Goal: Task Accomplishment & Management: Use online tool/utility

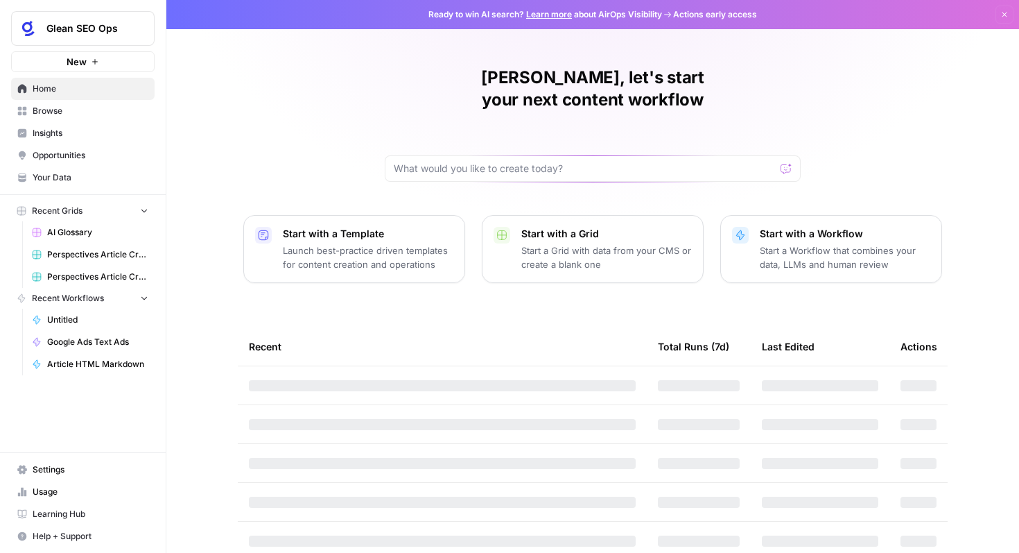
click at [109, 248] on span "Perspectives Article Creation (Agents)" at bounding box center [97, 254] width 101 height 12
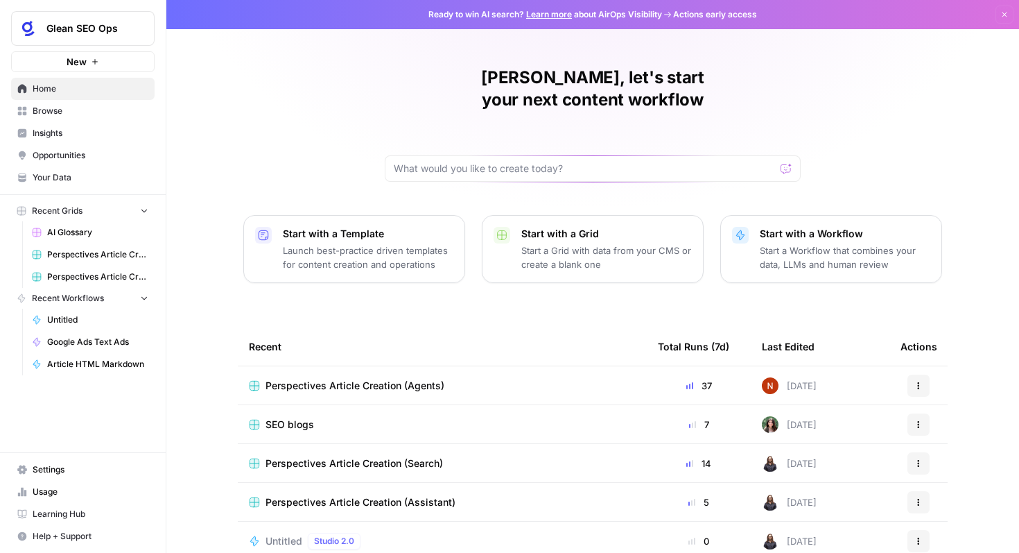
click at [449, 376] on td "Perspectives Article Creation (Agents)" at bounding box center [442, 385] width 409 height 38
click at [409, 379] on span "Perspectives Article Creation (Agents)" at bounding box center [355, 386] width 179 height 14
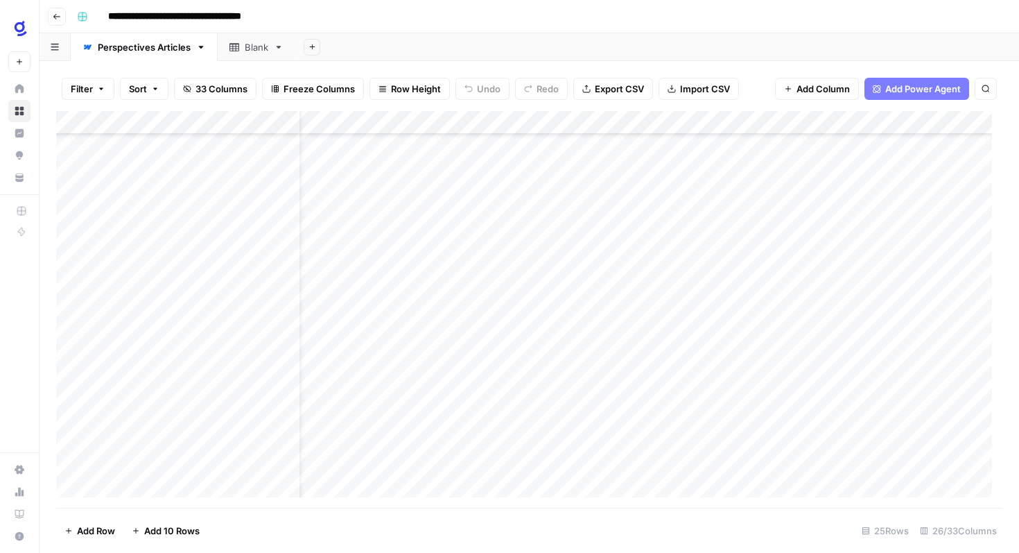
scroll to position [216, 0]
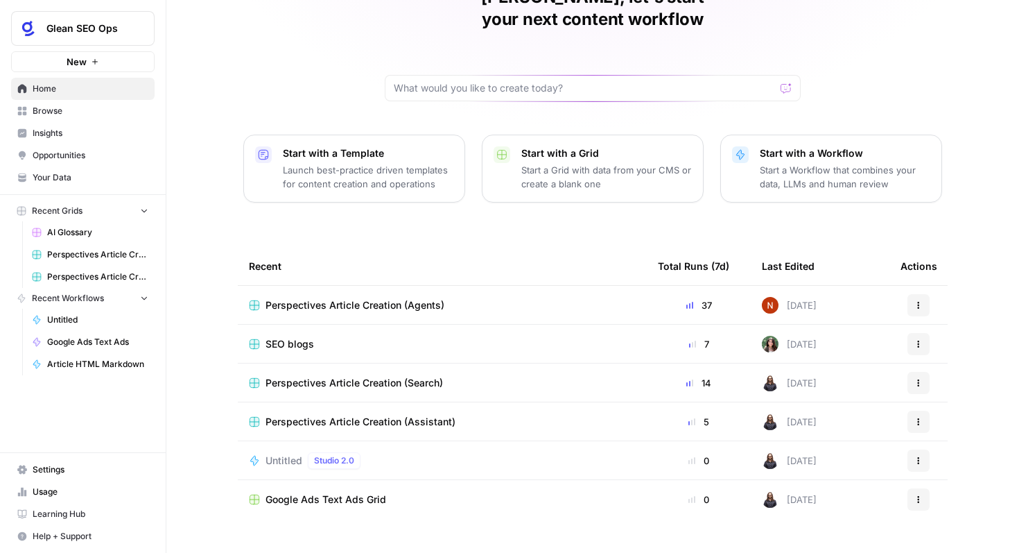
scroll to position [85, 0]
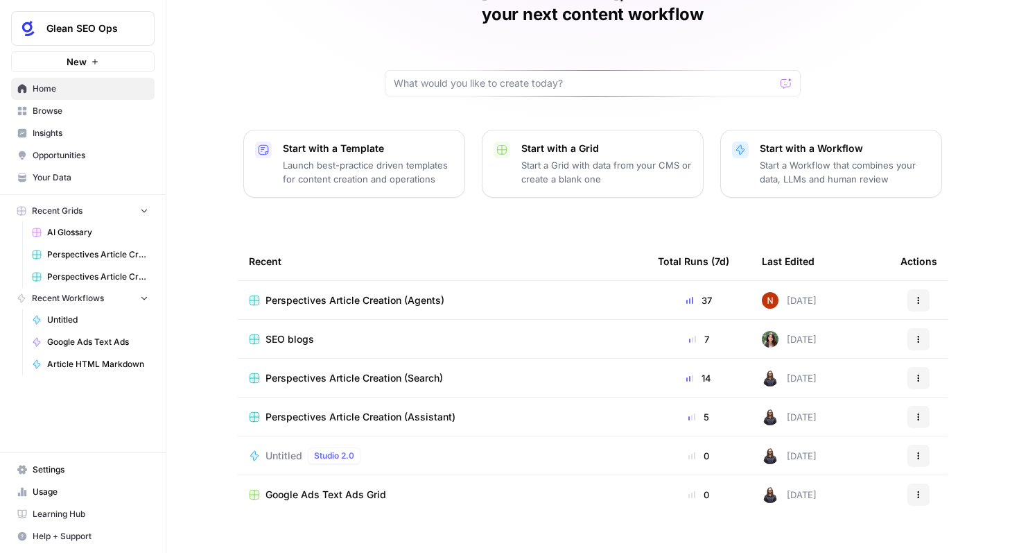
click at [89, 31] on span "Glean SEO Ops" at bounding box center [88, 28] width 84 height 14
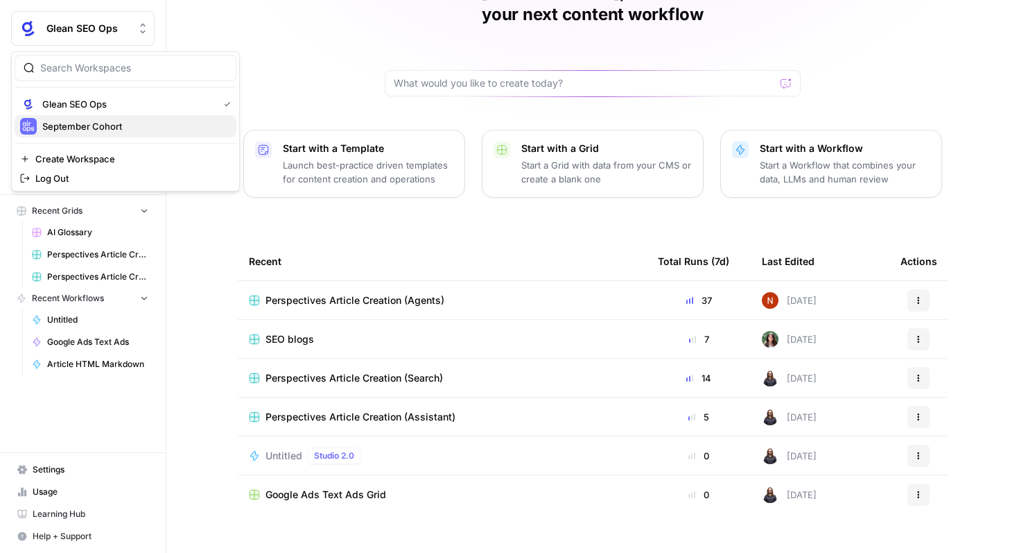
click at [106, 120] on span "September Cohort" at bounding box center [133, 126] width 183 height 14
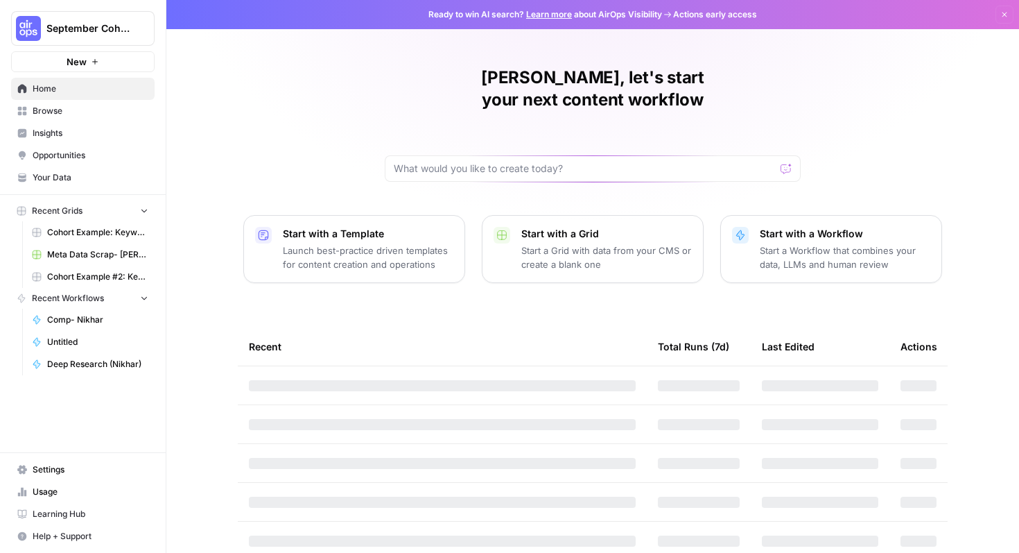
click at [111, 239] on link "Cohort Example: Keyword -> Outline -> Article" at bounding box center [90, 232] width 129 height 22
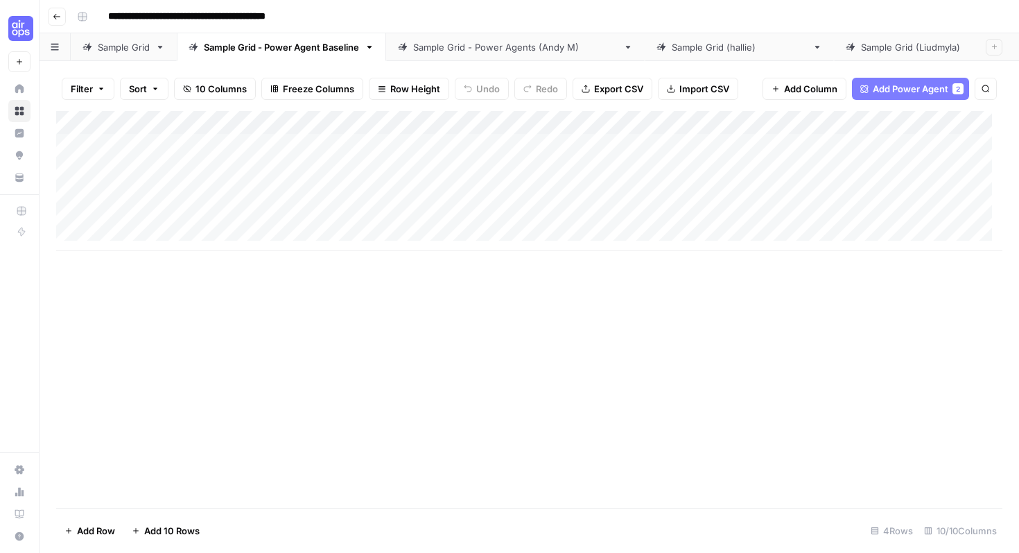
click at [422, 44] on div "Sample Grid - Power Agents (Andy M)" at bounding box center [515, 47] width 205 height 14
click at [56, 20] on button "Go back" at bounding box center [57, 17] width 18 height 18
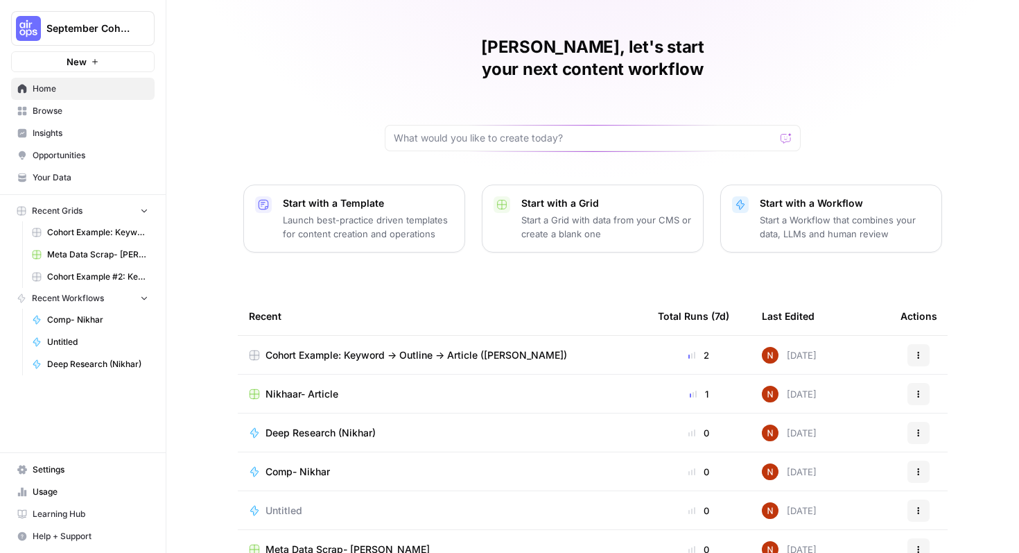
scroll to position [30, 0]
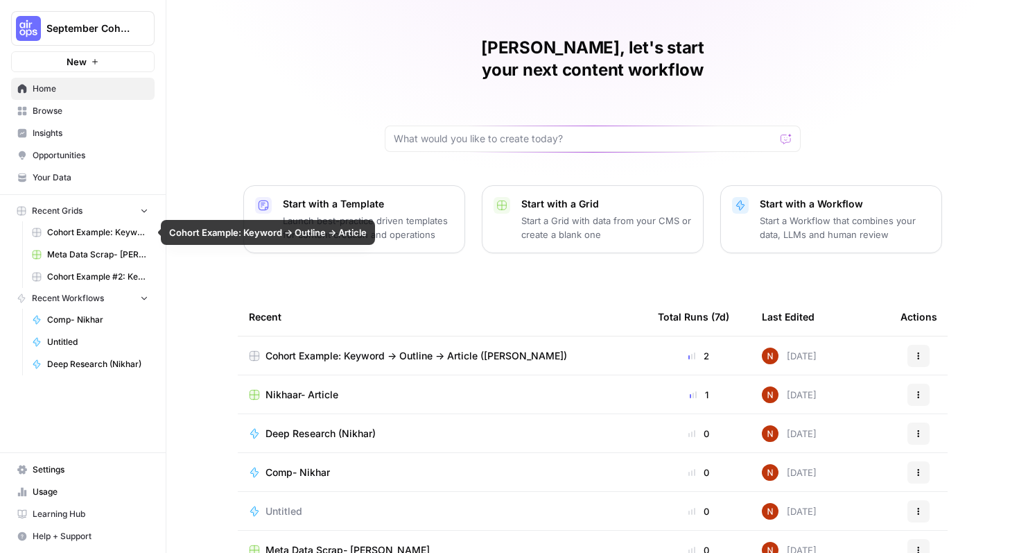
click at [48, 117] on link "Browse" at bounding box center [83, 111] width 144 height 22
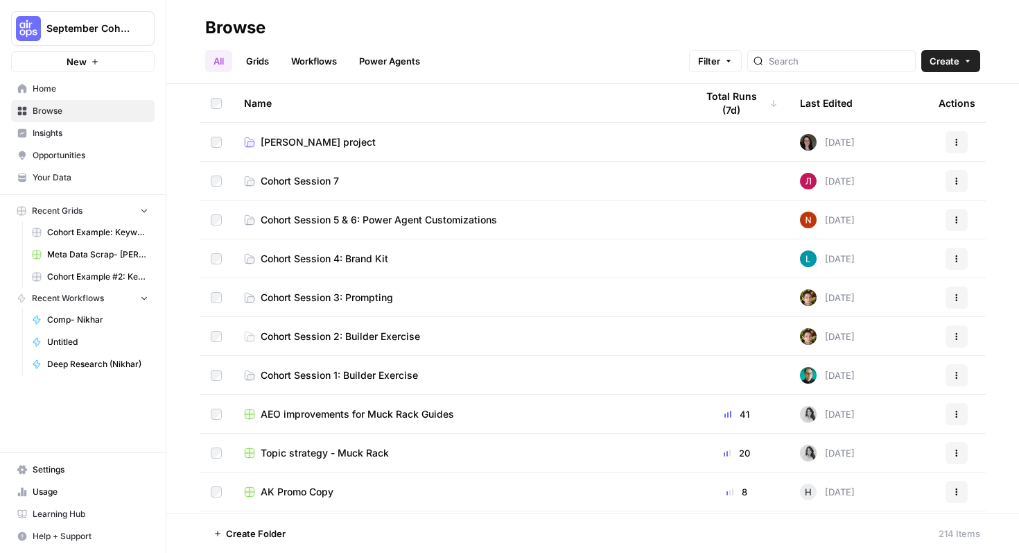
click at [338, 217] on span "Cohort Session 5 & 6: Power Agent Customizations" at bounding box center [379, 220] width 236 height 14
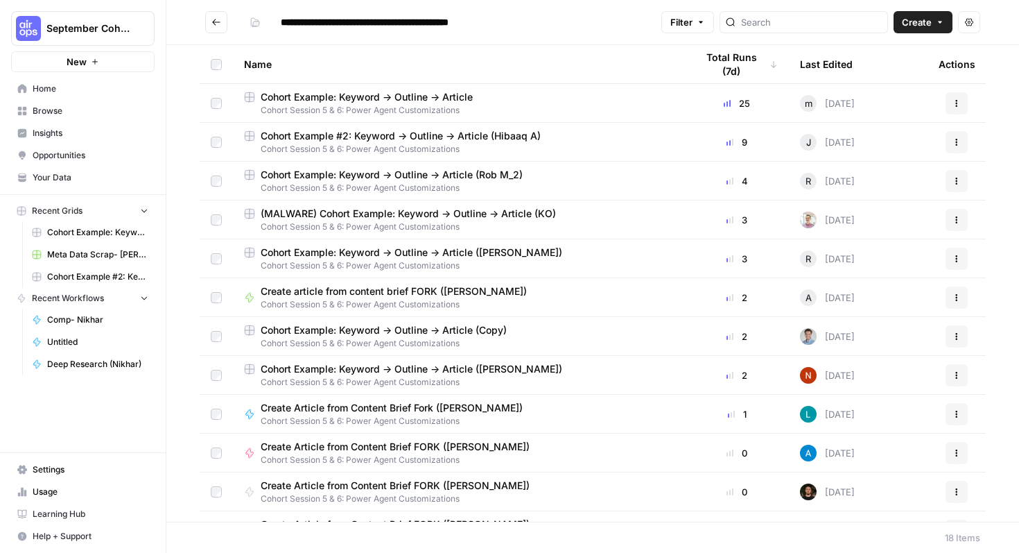
click at [368, 104] on span "Cohort Session 5 & 6: Power Agent Customizations" at bounding box center [459, 110] width 430 height 12
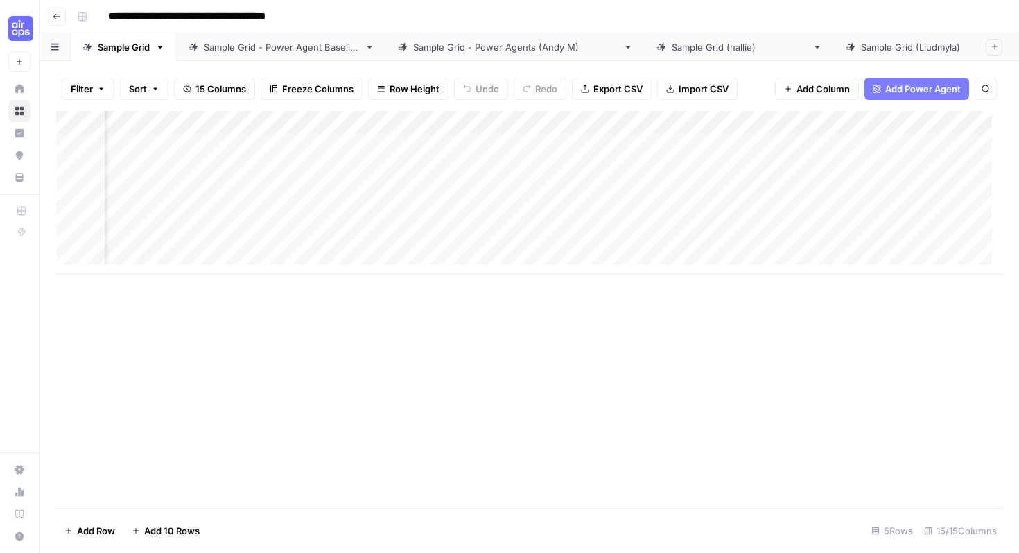
scroll to position [0, 959]
click at [566, 169] on div "Add Column" at bounding box center [529, 193] width 946 height 164
click at [361, 125] on div "Add Column" at bounding box center [529, 193] width 946 height 164
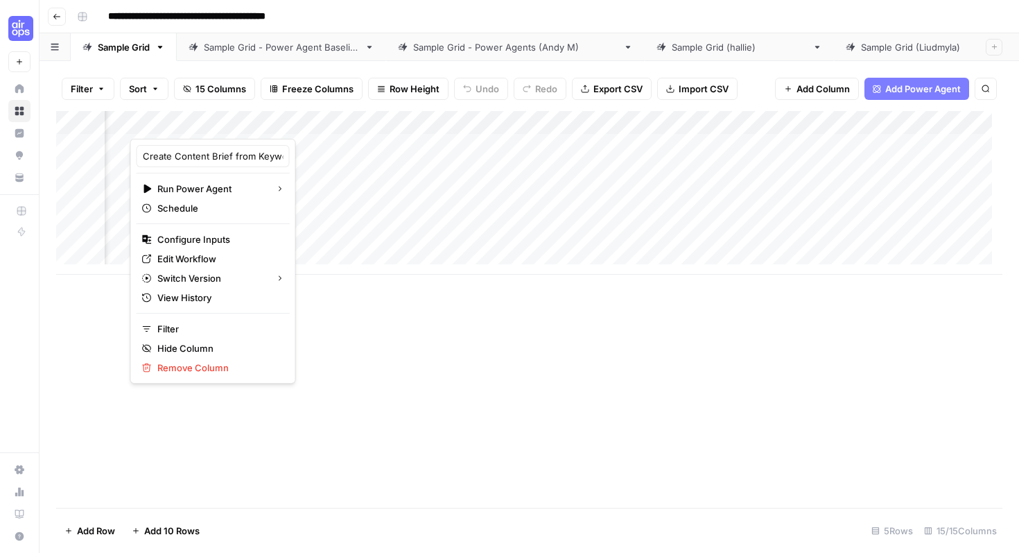
click at [417, 294] on div "Add Column" at bounding box center [529, 309] width 946 height 397
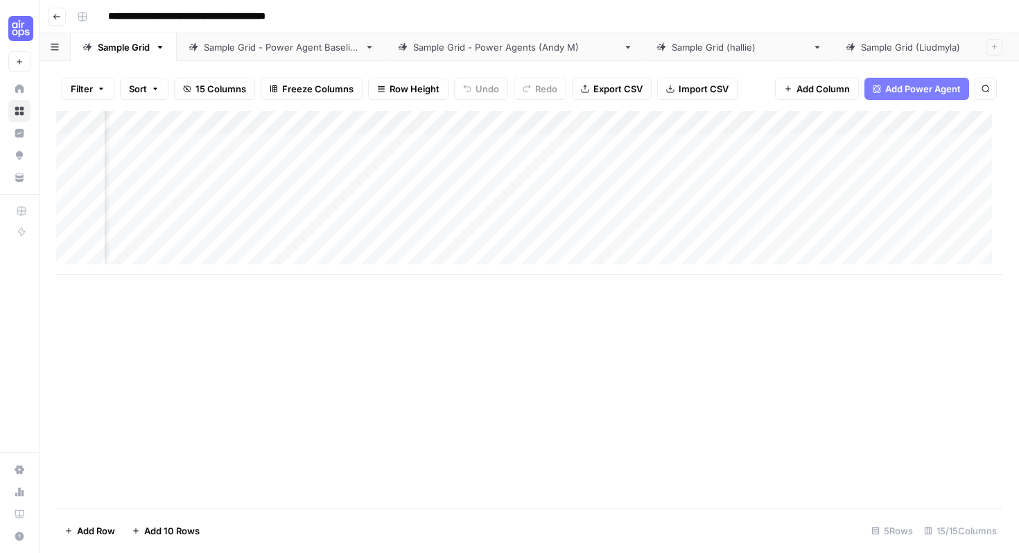
scroll to position [0, 1005]
click at [765, 121] on div "Add Column" at bounding box center [529, 193] width 946 height 164
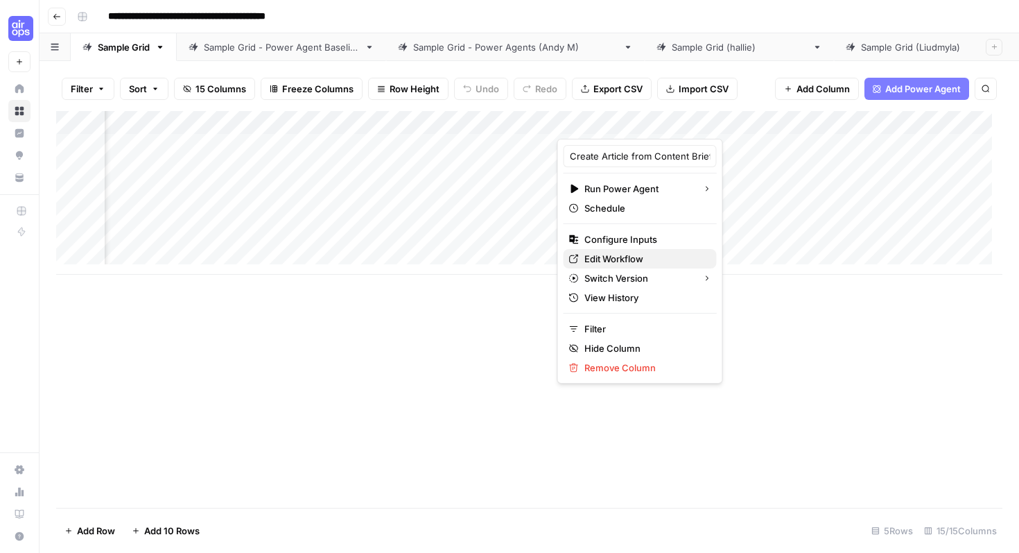
click at [637, 250] on link "Edit Workflow" at bounding box center [640, 258] width 153 height 19
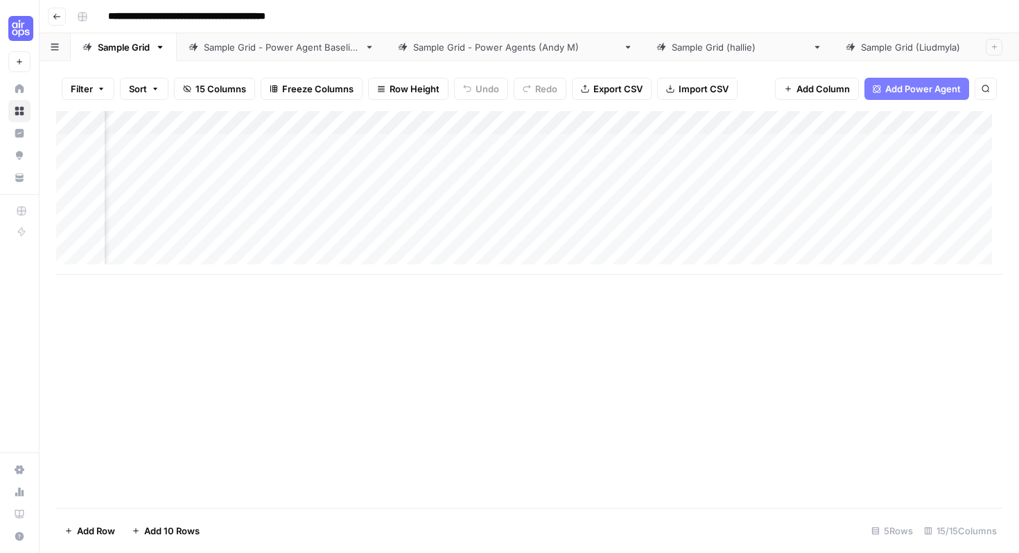
click at [603, 144] on div "Add Column" at bounding box center [529, 193] width 946 height 164
click at [677, 144] on div "Add Column" at bounding box center [529, 193] width 946 height 164
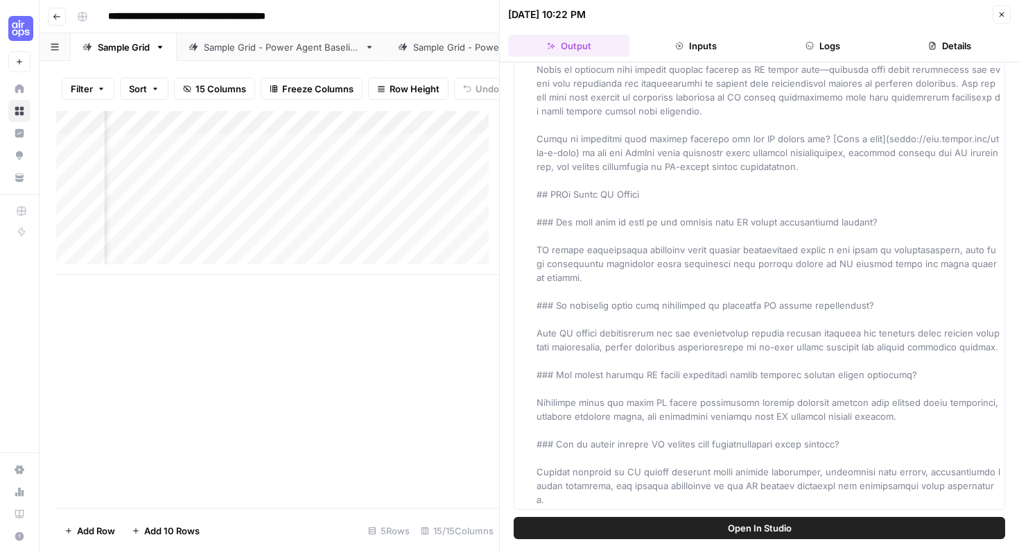
click at [714, 48] on button "Inputs" at bounding box center [695, 46] width 121 height 22
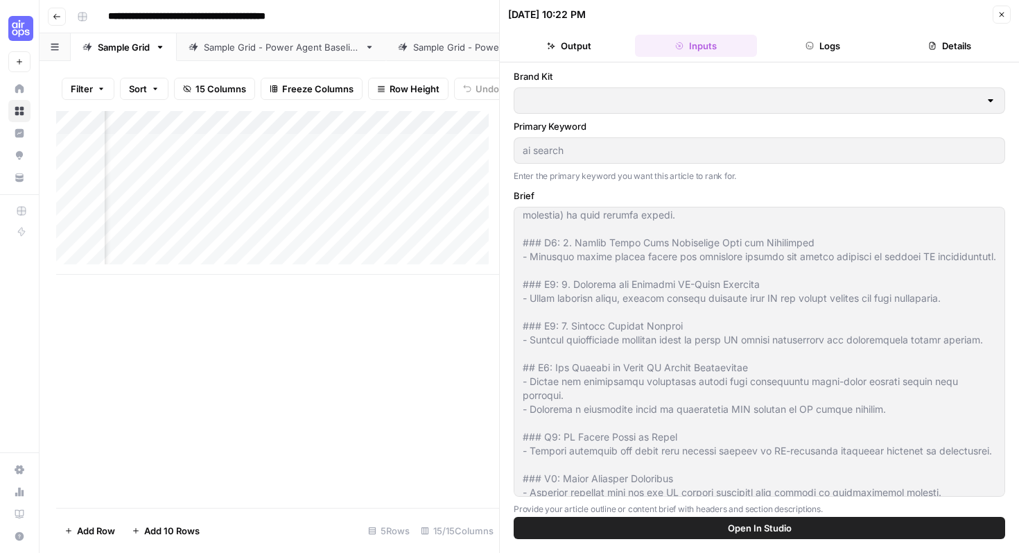
type input "AirOps"
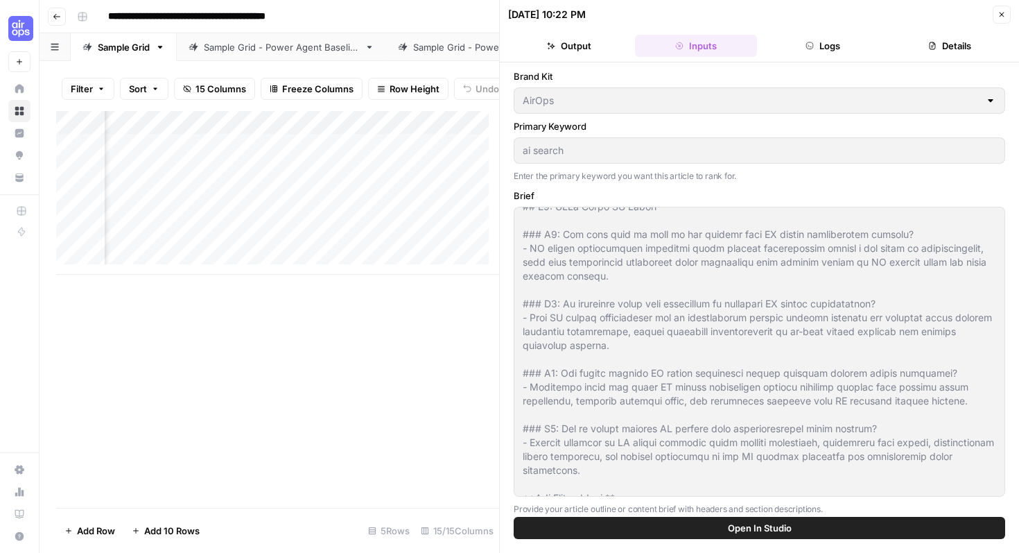
scroll to position [2607, 0]
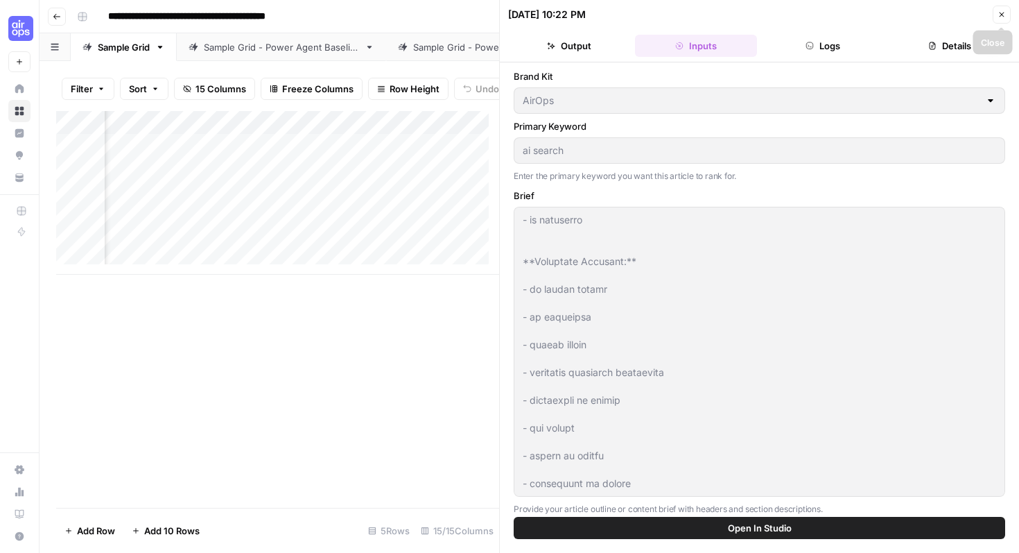
click at [1003, 12] on icon "button" at bounding box center [1002, 14] width 5 height 5
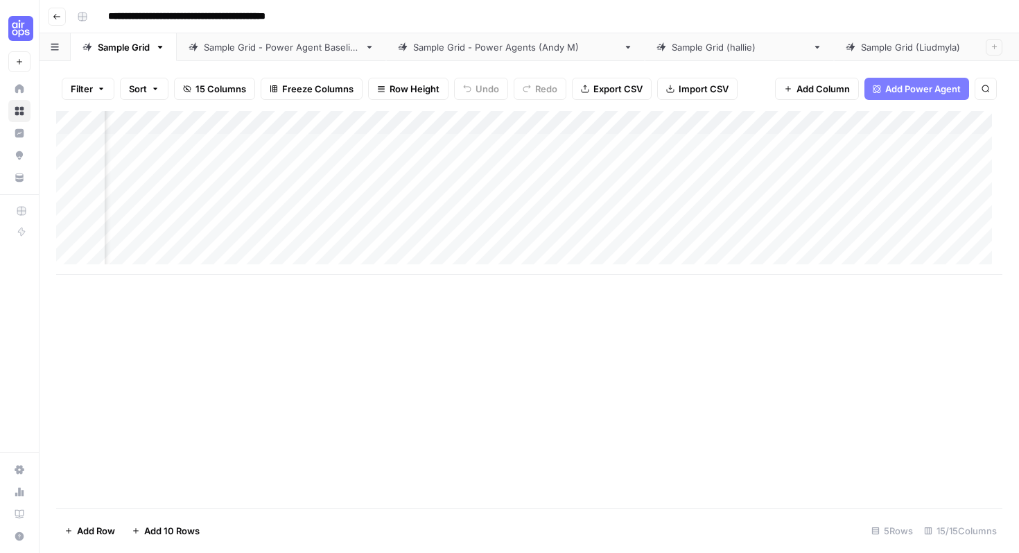
click at [612, 141] on div "Add Column" at bounding box center [529, 193] width 946 height 164
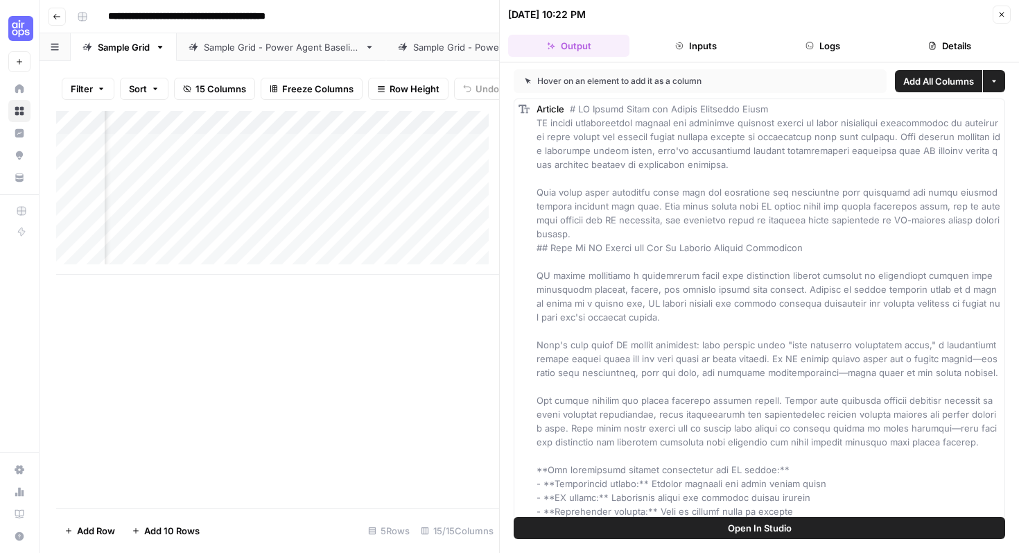
scroll to position [168, 0]
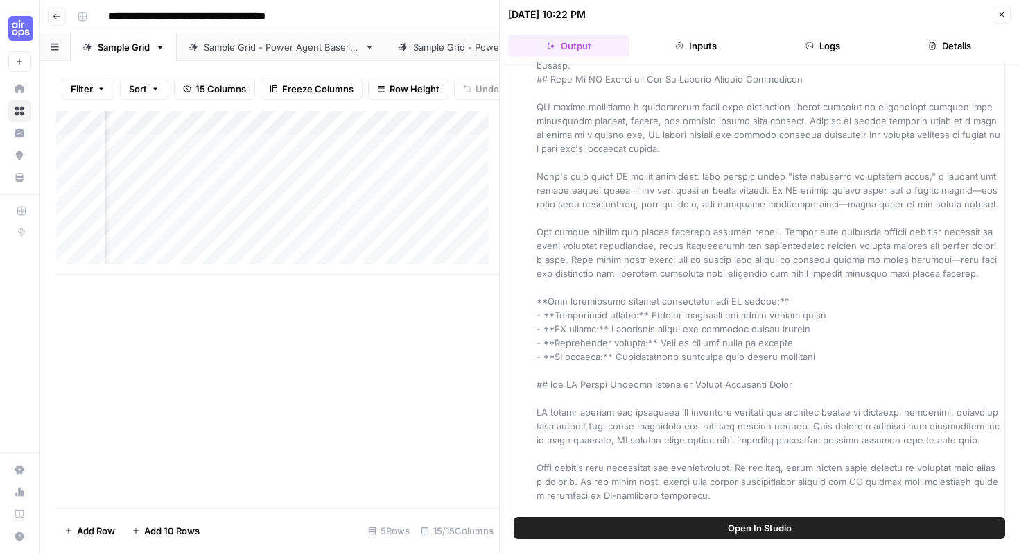
click at [817, 39] on button "Logs" at bounding box center [823, 46] width 121 height 22
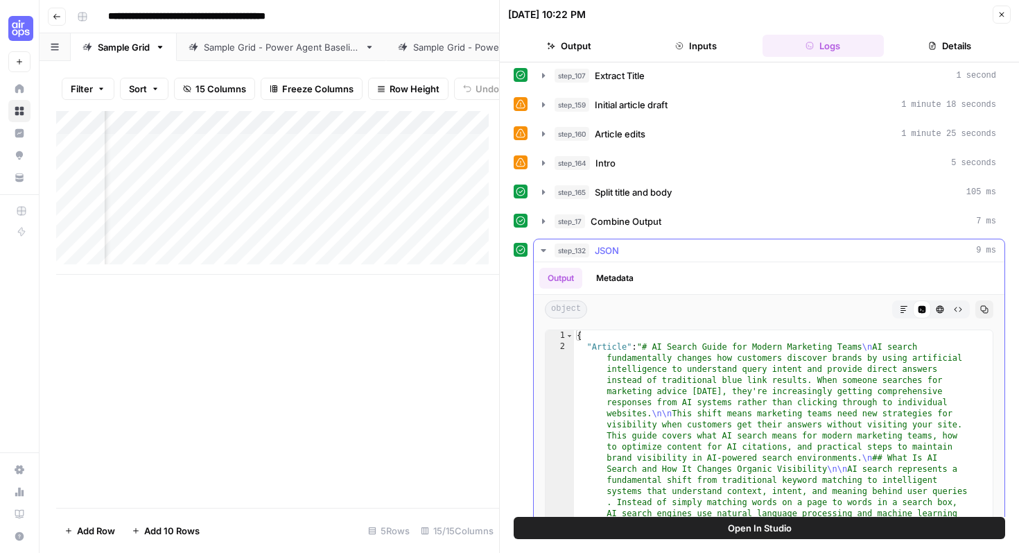
scroll to position [9, 0]
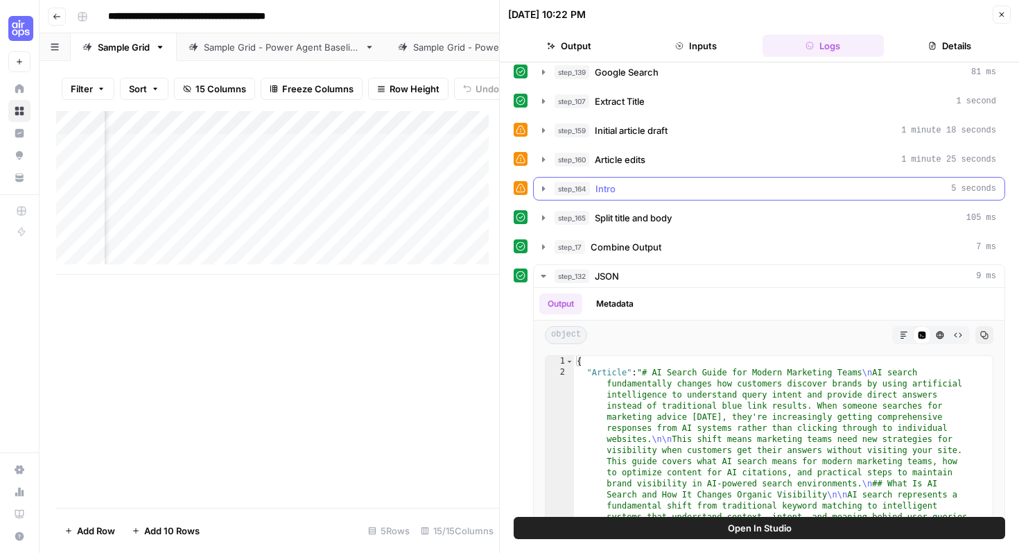
click at [630, 185] on div "step_164 Intro 5 seconds" at bounding box center [776, 189] width 442 height 14
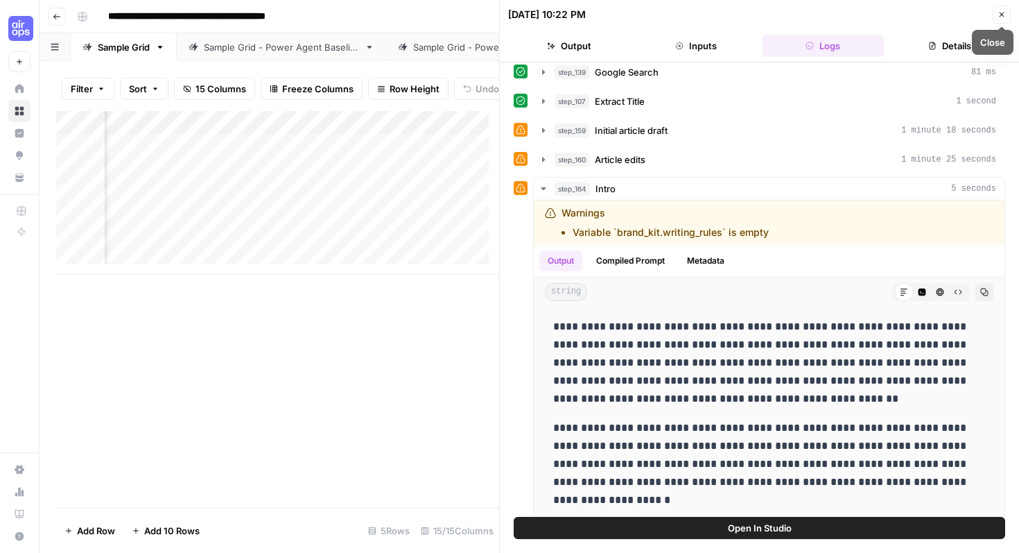
click at [1003, 11] on icon "button" at bounding box center [1002, 14] width 8 height 8
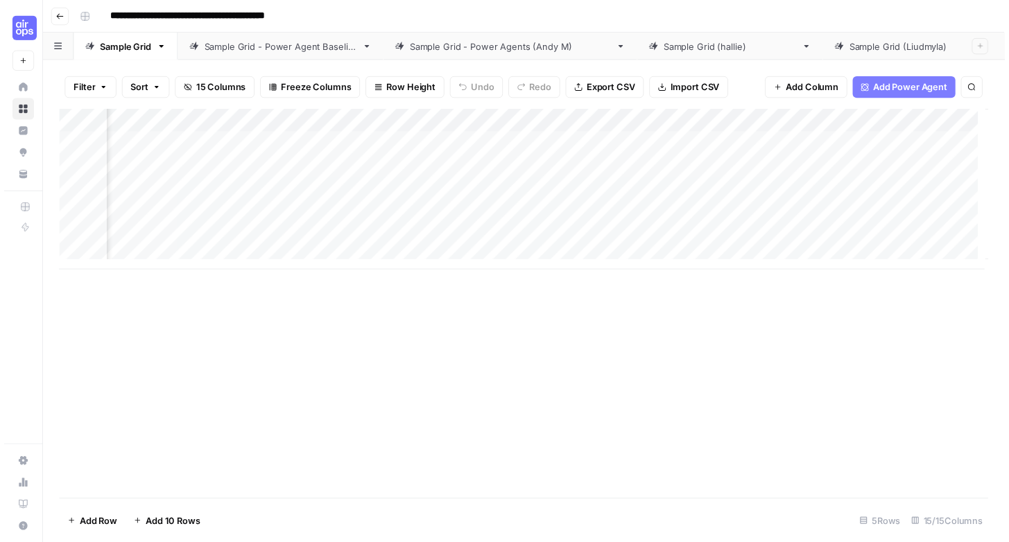
scroll to position [0, 1546]
click at [558, 146] on div "Add Column" at bounding box center [529, 193] width 946 height 164
click at [557, 141] on div "Add Column" at bounding box center [529, 193] width 946 height 164
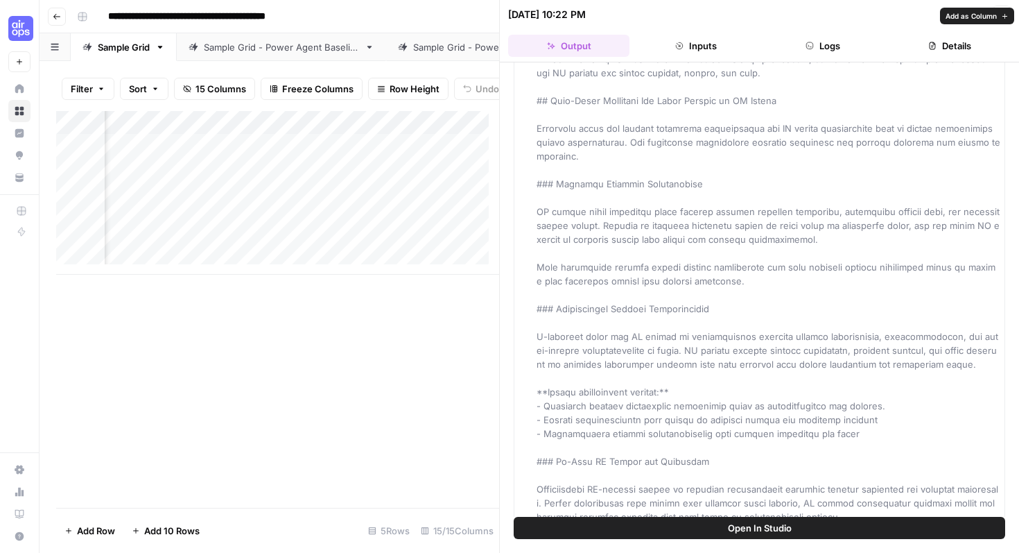
scroll to position [1770, 0]
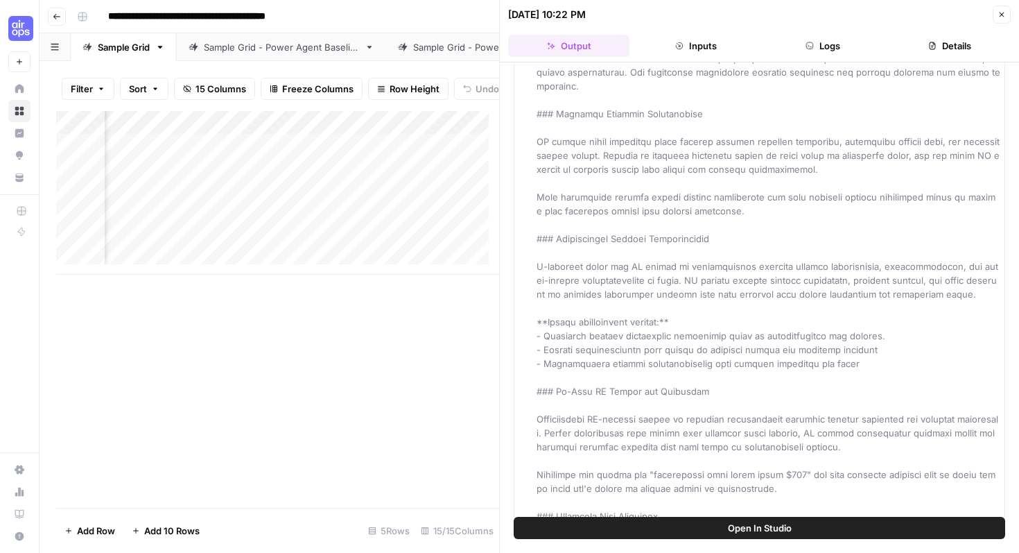
click at [695, 44] on button "Inputs" at bounding box center [695, 46] width 121 height 22
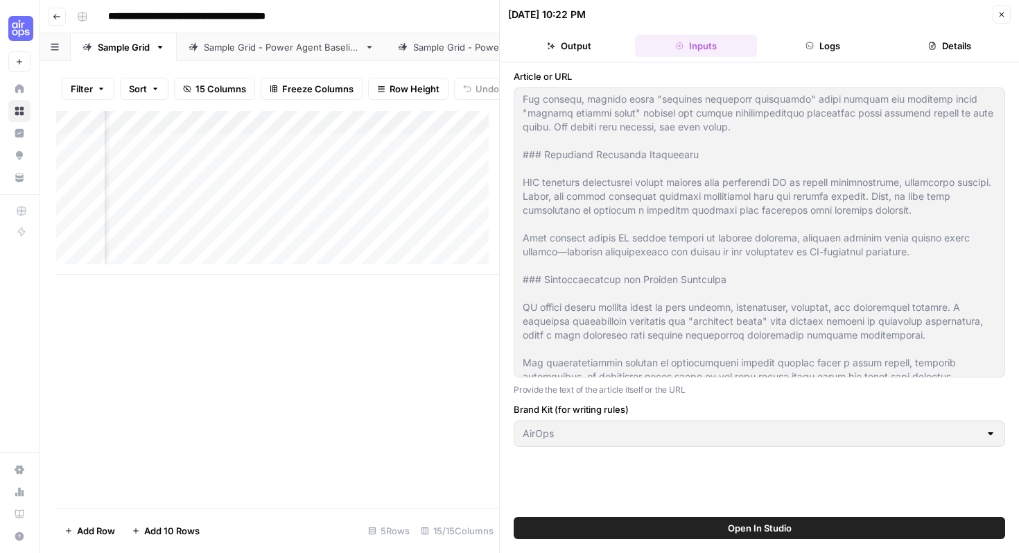
scroll to position [1053, 0]
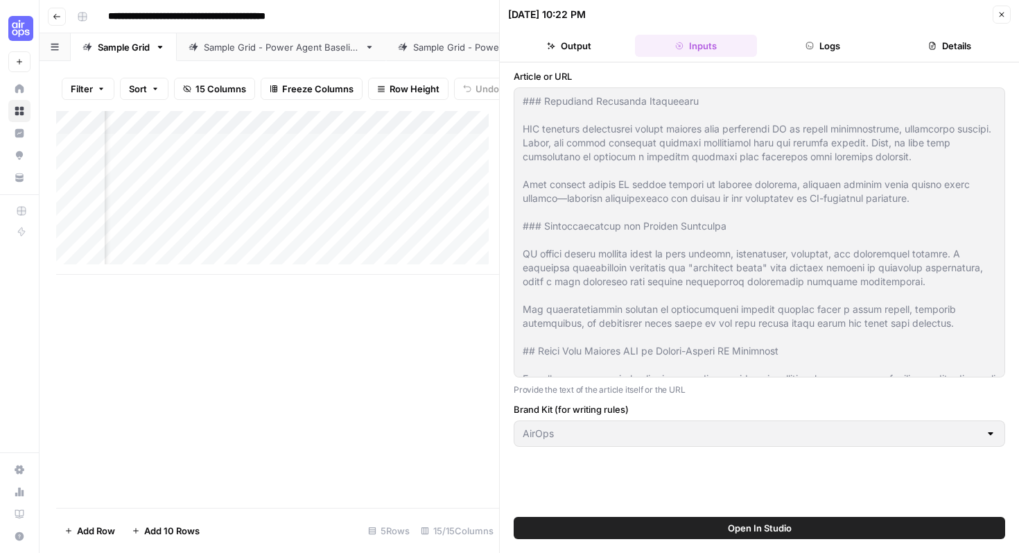
click at [825, 49] on button "Logs" at bounding box center [823, 46] width 121 height 22
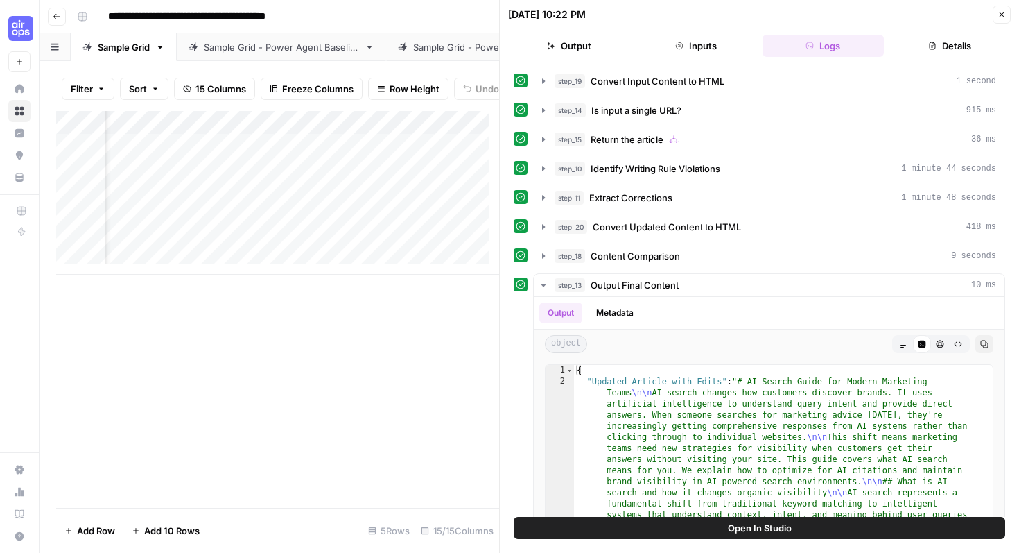
click at [935, 46] on icon "button" at bounding box center [933, 46] width 6 height 8
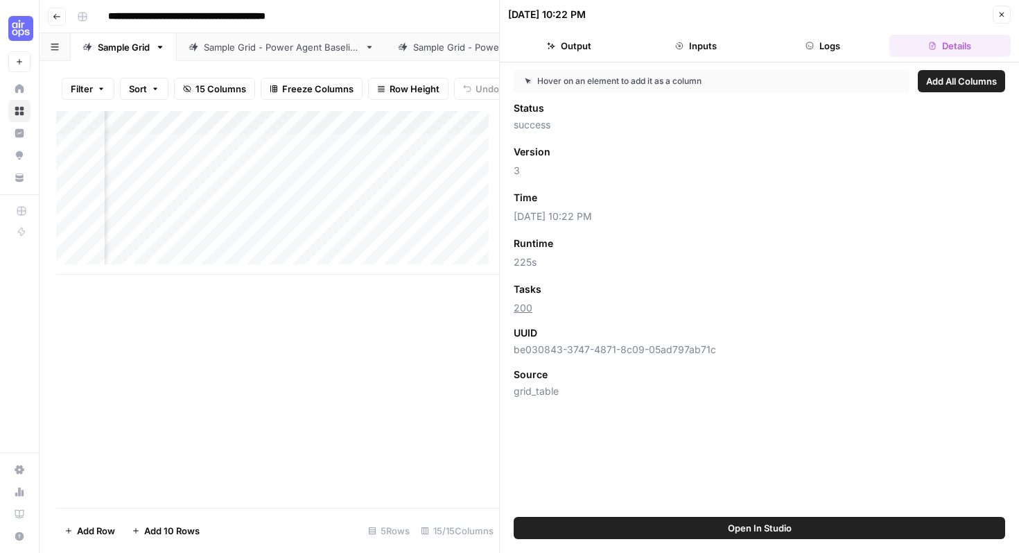
click at [729, 46] on button "Inputs" at bounding box center [695, 46] width 121 height 22
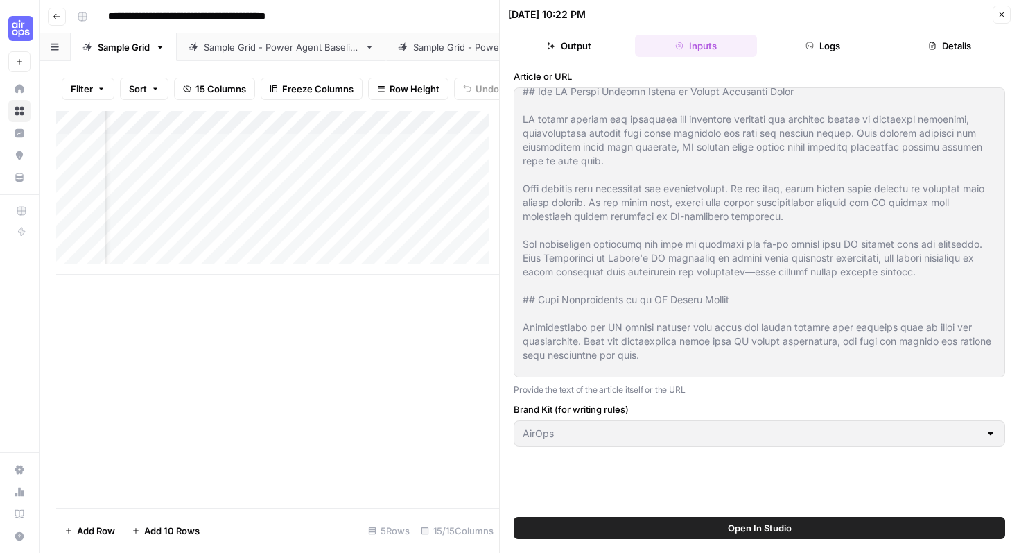
scroll to position [835, 0]
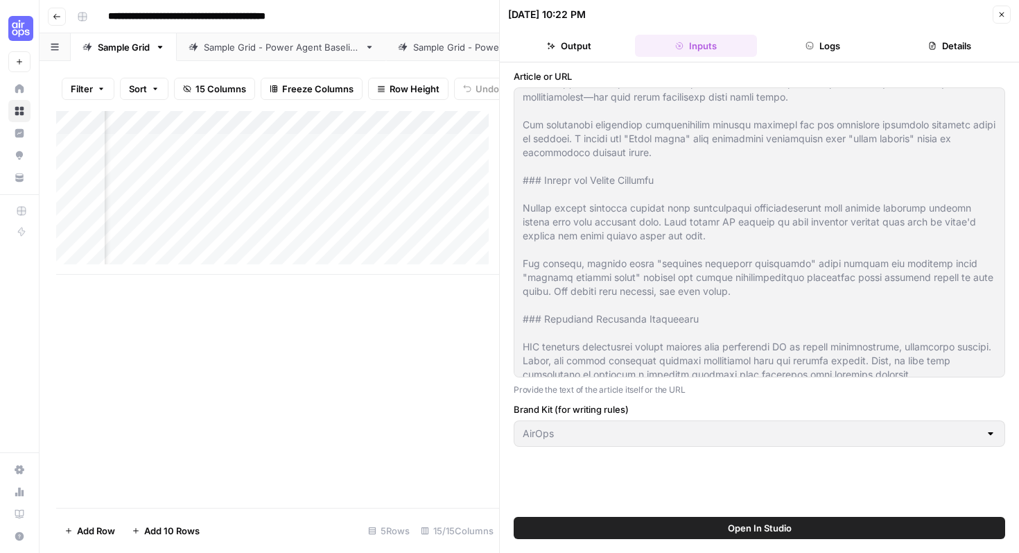
click at [598, 47] on button "Output" at bounding box center [568, 46] width 121 height 22
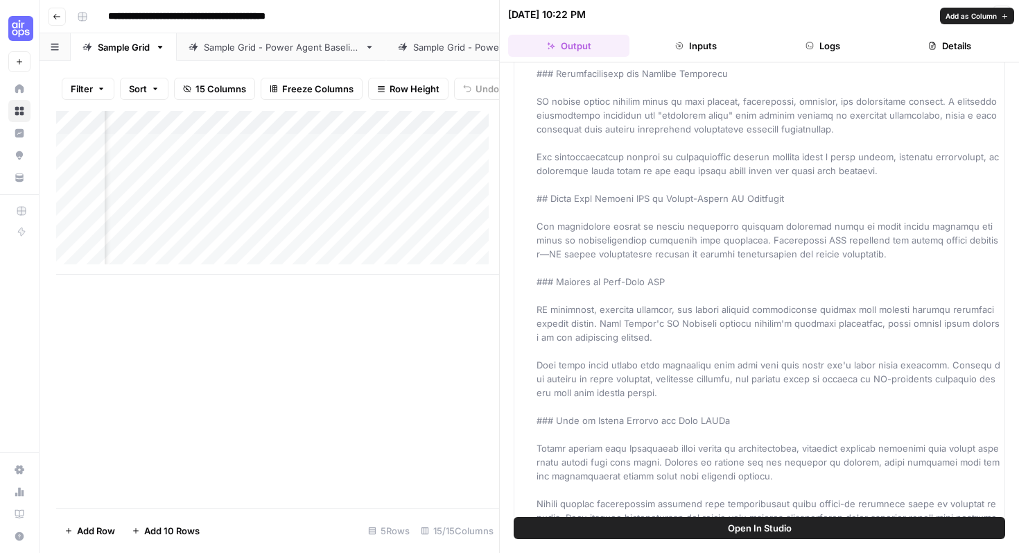
scroll to position [1134, 0]
click at [836, 42] on button "Logs" at bounding box center [823, 46] width 121 height 22
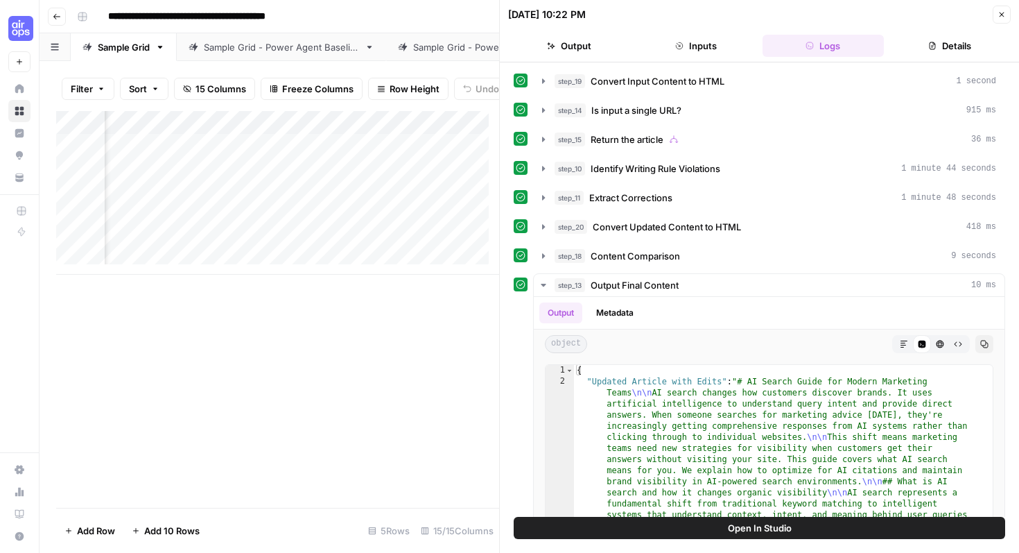
scroll to position [135, 0]
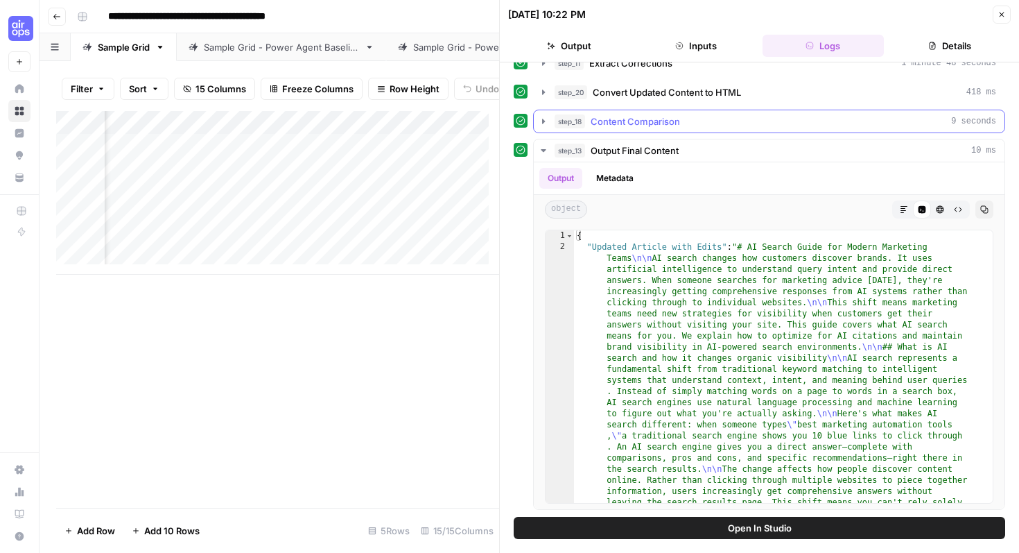
click at [749, 132] on button "step_18 Content Comparison 9 seconds" at bounding box center [769, 121] width 471 height 22
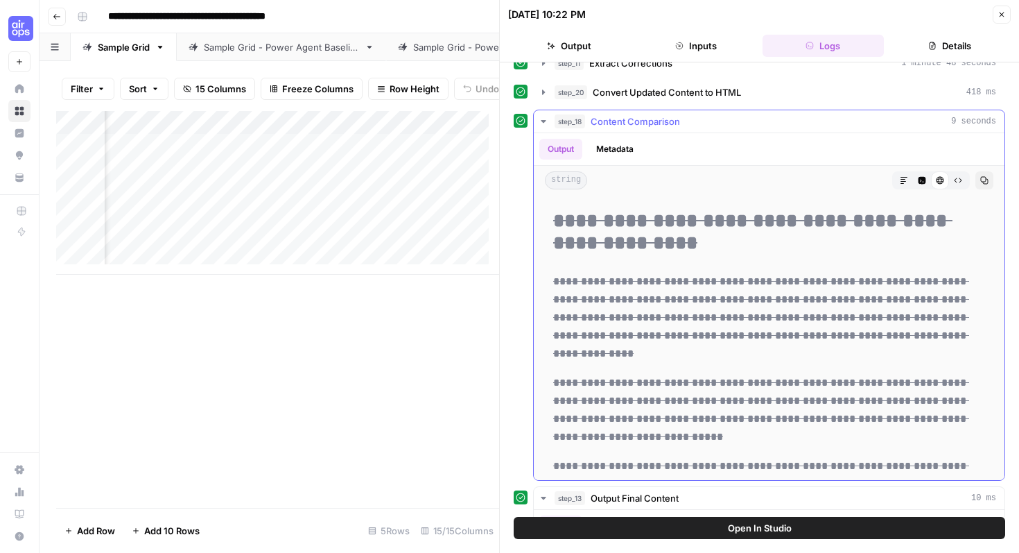
scroll to position [824, 0]
click at [1003, 17] on icon "button" at bounding box center [1002, 14] width 8 height 8
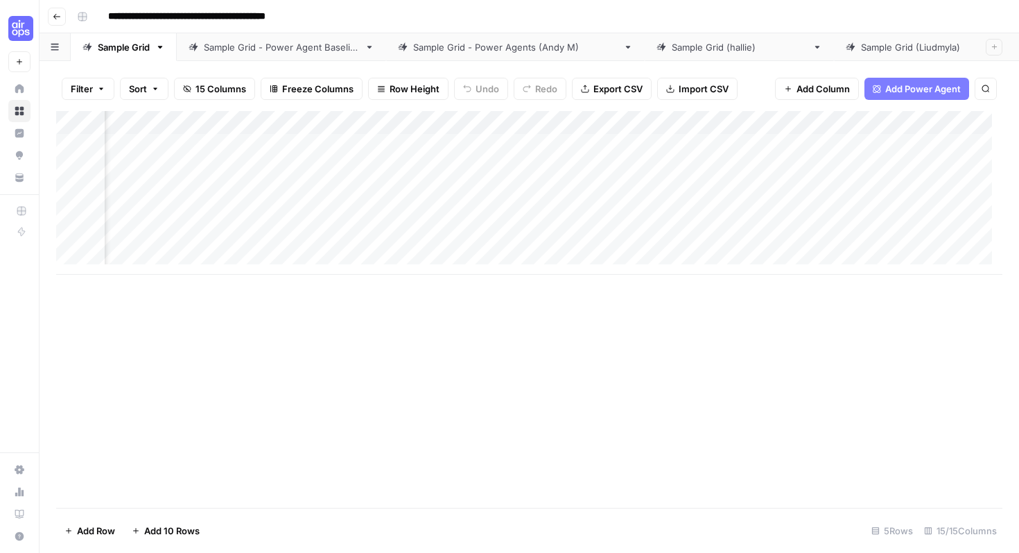
scroll to position [0, 1546]
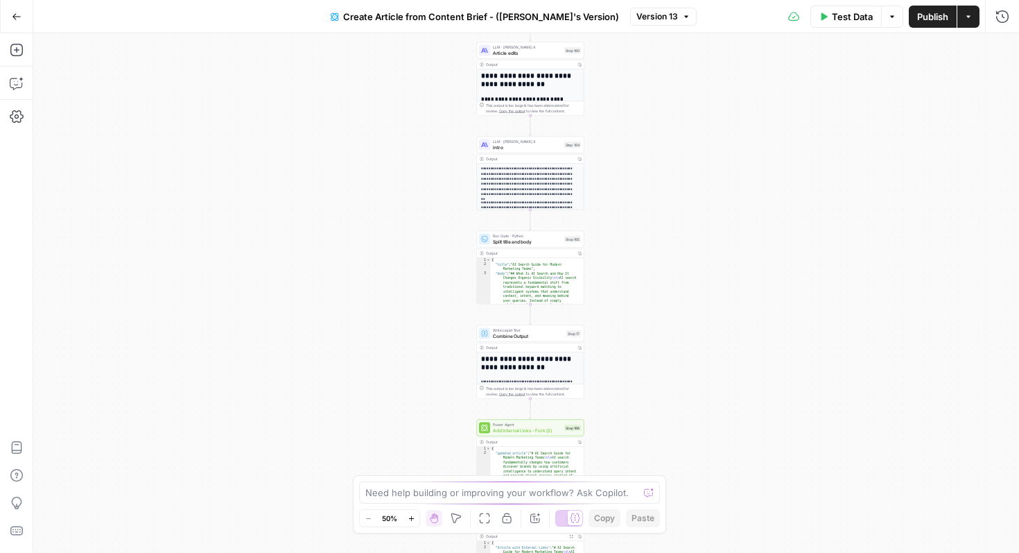
drag, startPoint x: 347, startPoint y: 203, endPoint x: 343, endPoint y: 209, distance: 7.4
click at [343, 208] on div "**********" at bounding box center [526, 292] width 986 height 519
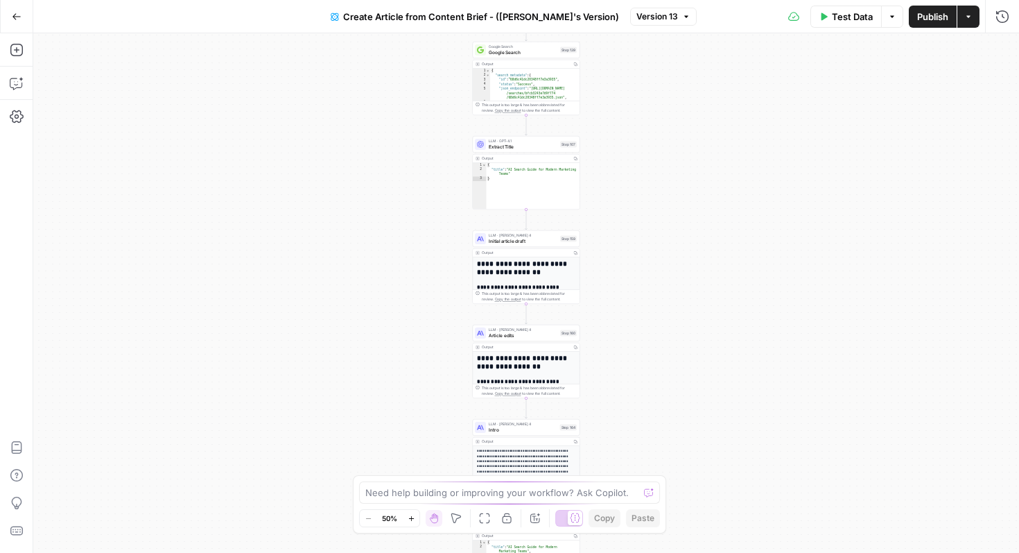
click at [347, 207] on div "**********" at bounding box center [526, 292] width 986 height 519
click at [411, 521] on icon "button" at bounding box center [412, 518] width 8 height 8
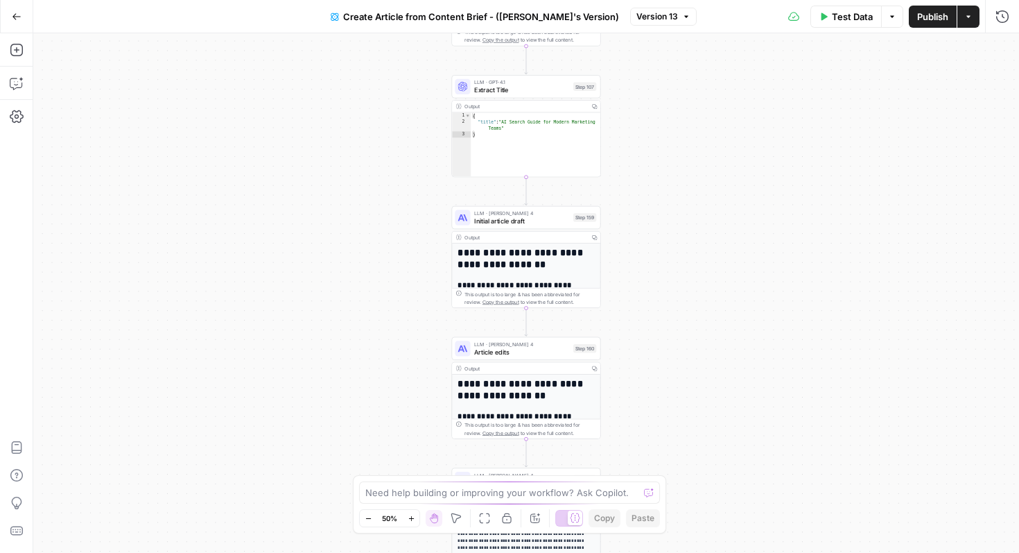
click at [411, 521] on icon "button" at bounding box center [412, 518] width 8 height 8
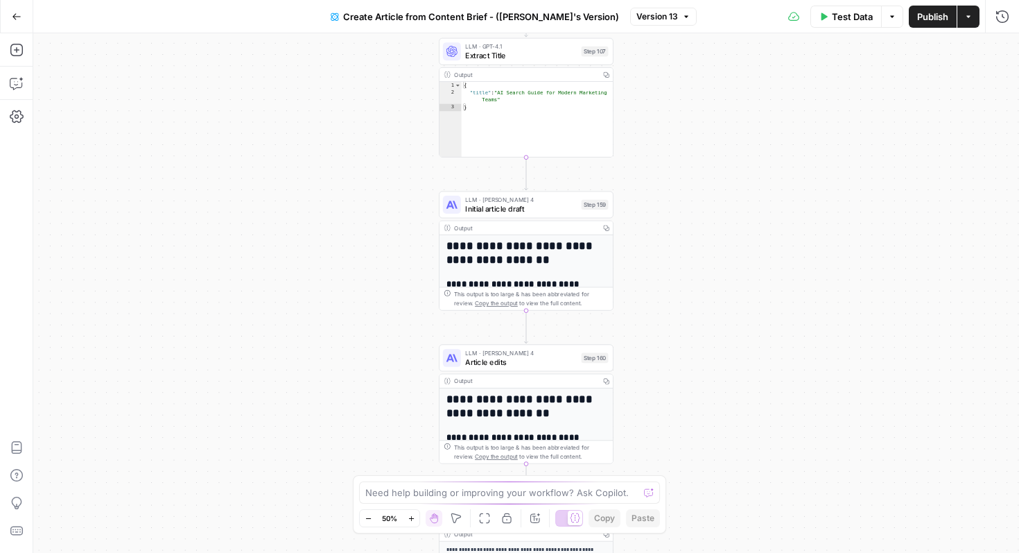
click at [411, 521] on icon "button" at bounding box center [412, 518] width 8 height 8
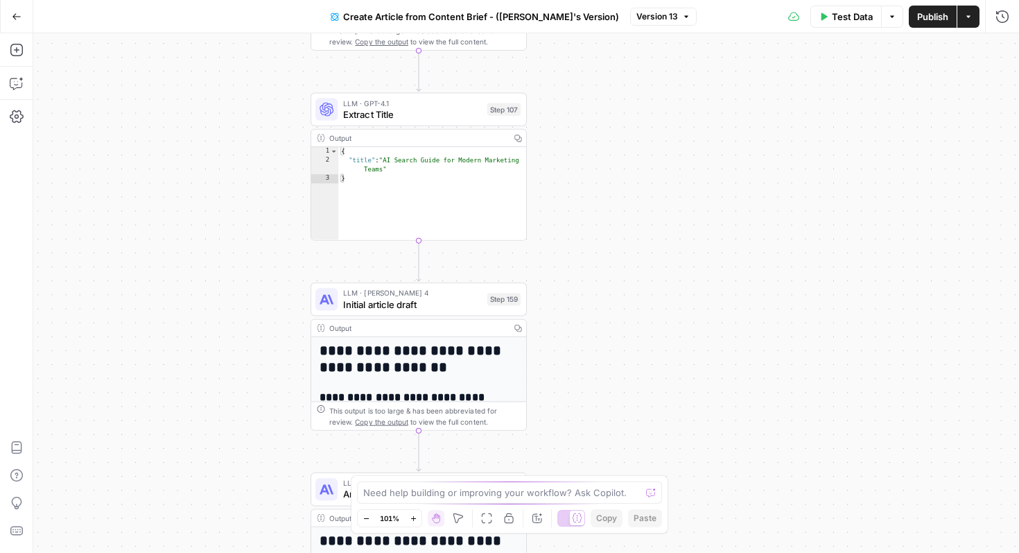
drag, startPoint x: 252, startPoint y: 177, endPoint x: 147, endPoint y: 290, distance: 153.5
click at [147, 290] on div "**********" at bounding box center [526, 292] width 986 height 519
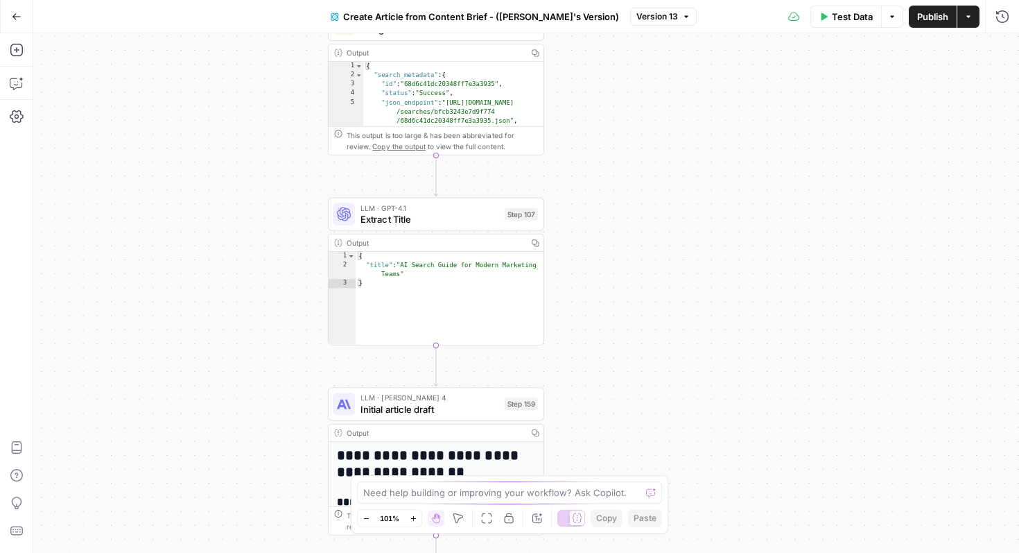
drag, startPoint x: 197, startPoint y: 242, endPoint x: 204, endPoint y: 296, distance: 54.5
click at [204, 296] on div "**********" at bounding box center [526, 292] width 986 height 519
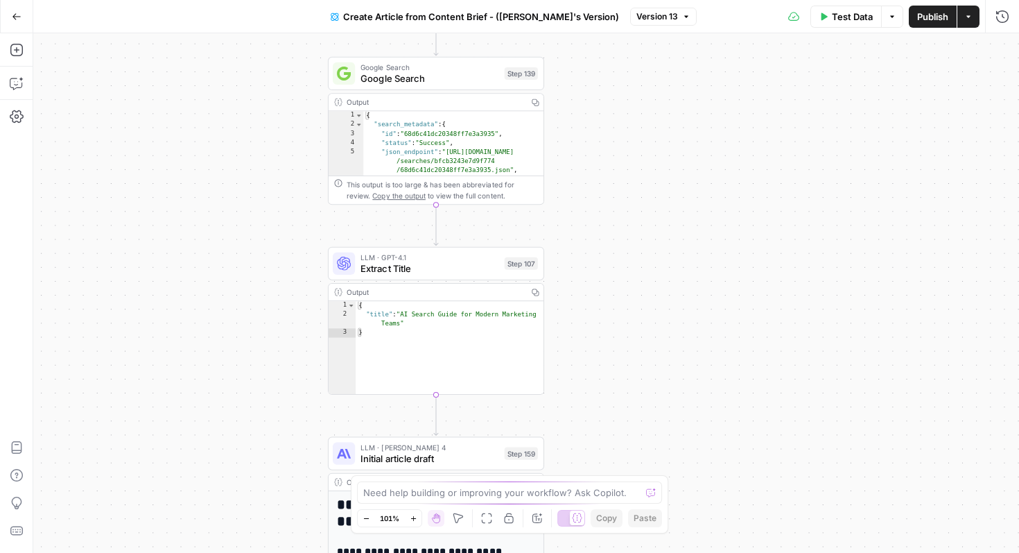
click at [408, 515] on button "Zoom In" at bounding box center [413, 518] width 17 height 17
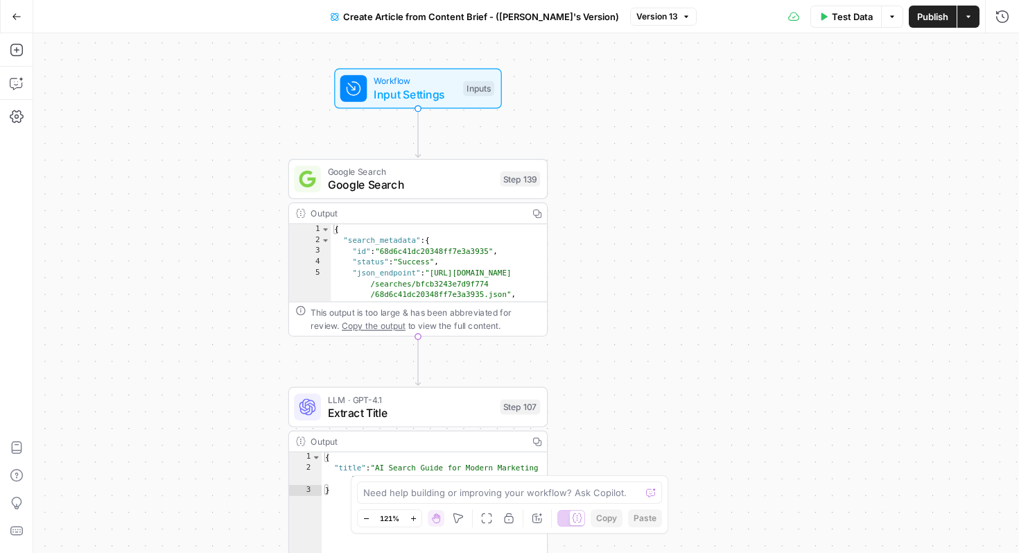
type textarea "**********"
click at [410, 282] on div "{ "search_metadata" : { "id" : "68d6c41dc20348ff7e3a3935" , "status" : "Success…" at bounding box center [433, 296] width 205 height 144
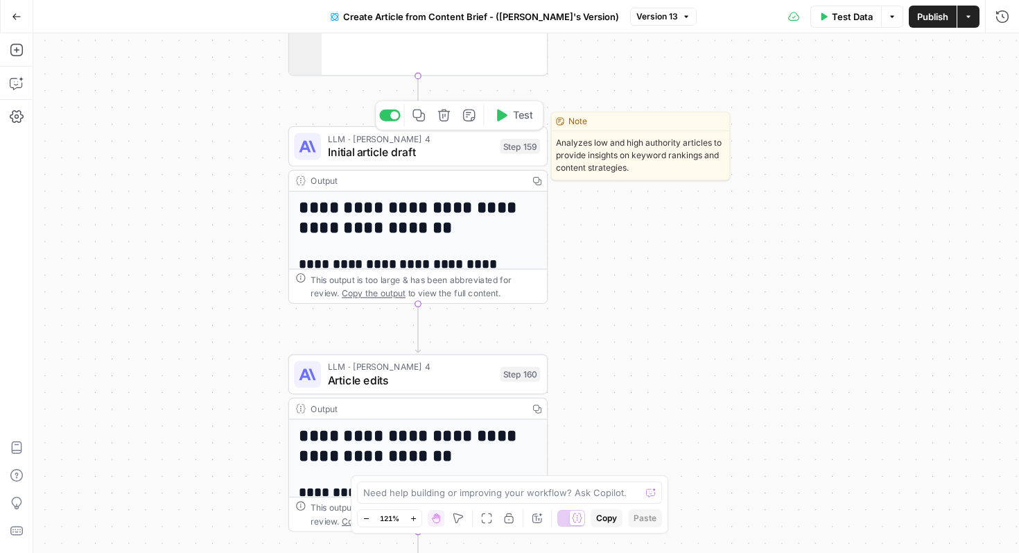
click at [358, 141] on span "LLM · Claude Sonnet 4" at bounding box center [411, 138] width 166 height 13
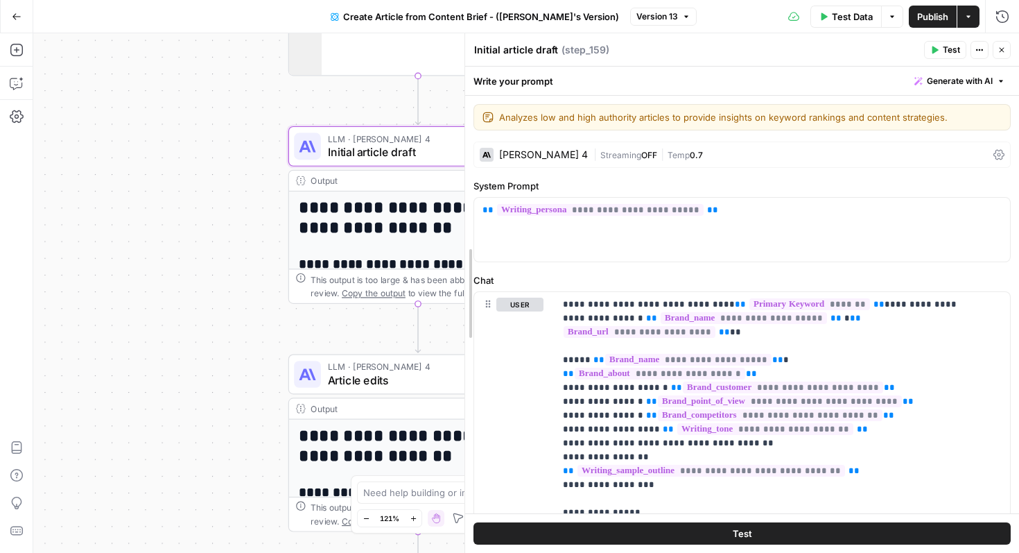
drag, startPoint x: 743, startPoint y: 109, endPoint x: 519, endPoint y: 155, distance: 228.6
click at [452, 111] on body "**********" at bounding box center [509, 276] width 1019 height 553
click at [265, 207] on div "**********" at bounding box center [526, 292] width 986 height 519
click at [1002, 46] on icon "button" at bounding box center [1002, 50] width 8 height 8
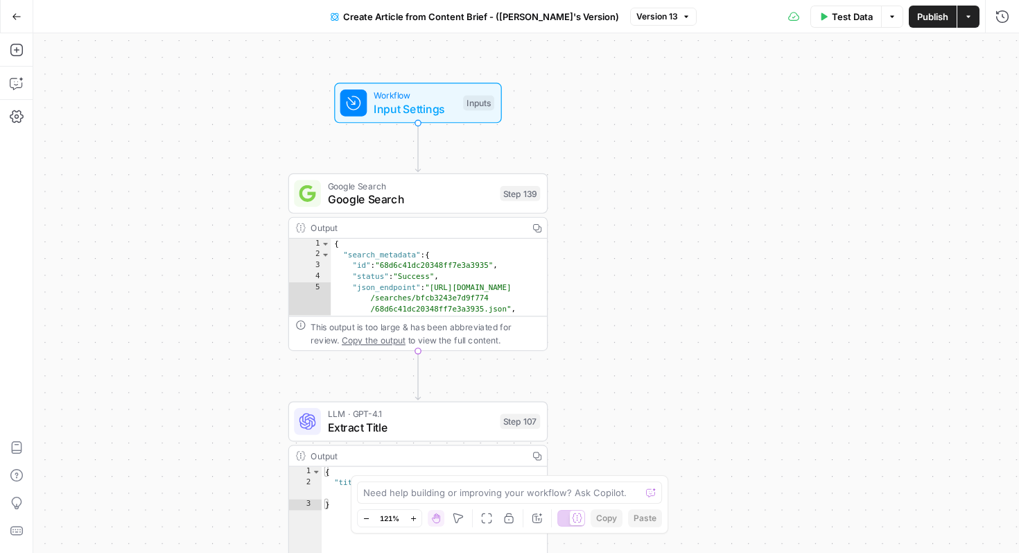
click at [403, 197] on span "Google Search" at bounding box center [411, 199] width 166 height 17
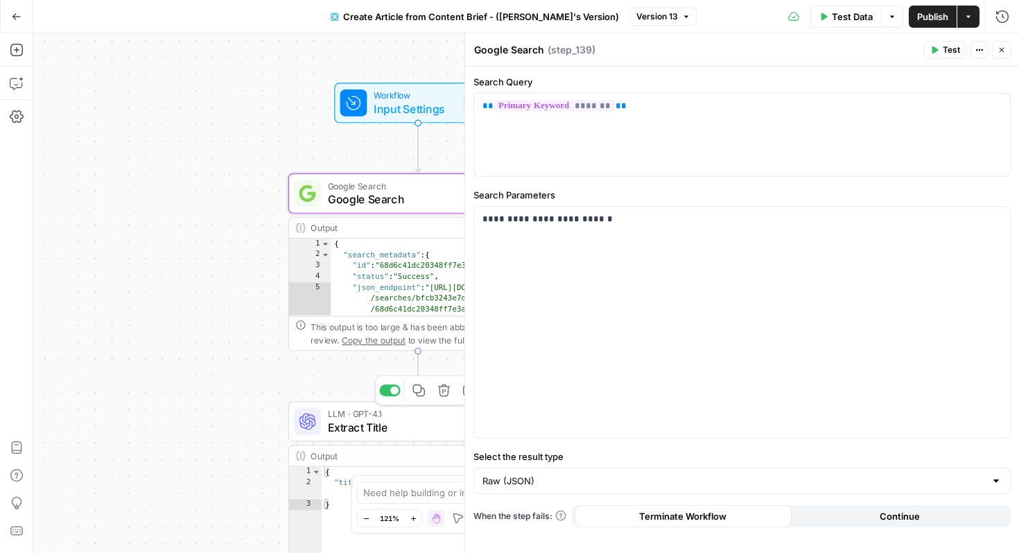
click at [392, 413] on span "LLM · GPT-4.1" at bounding box center [411, 413] width 166 height 13
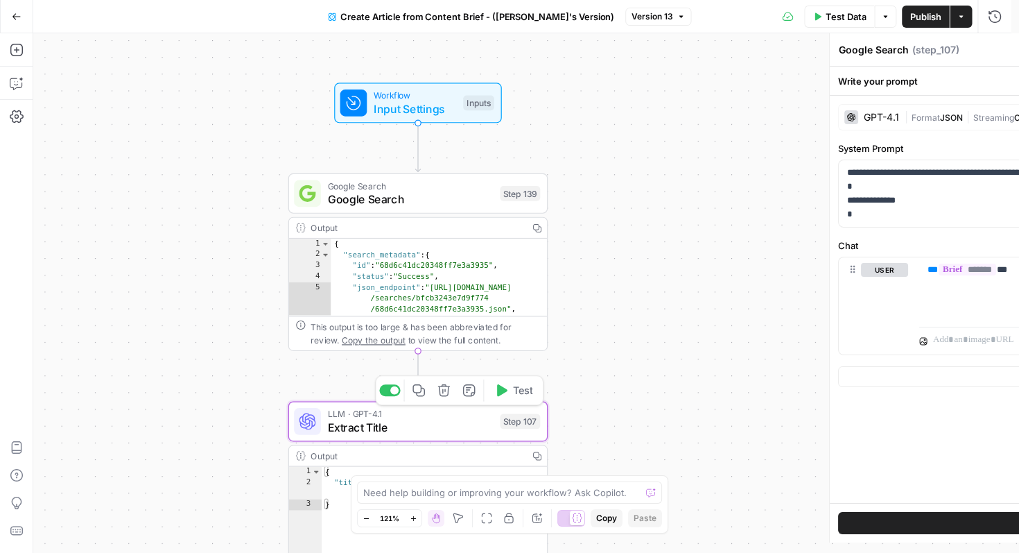
type textarea "Extract Title"
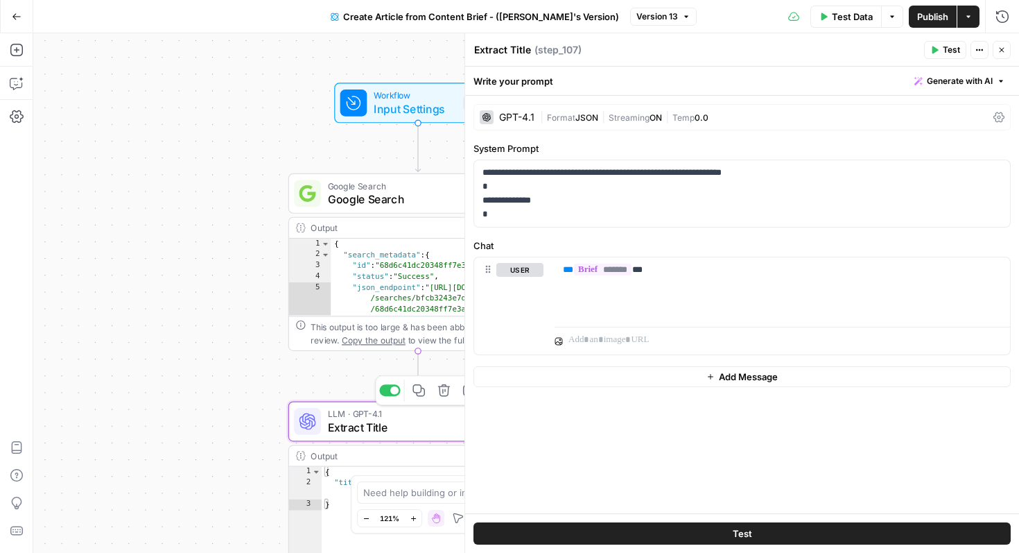
click at [393, 416] on span "LLM · GPT-4.1" at bounding box center [411, 413] width 166 height 13
click at [359, 193] on span "Google Search" at bounding box center [411, 199] width 166 height 17
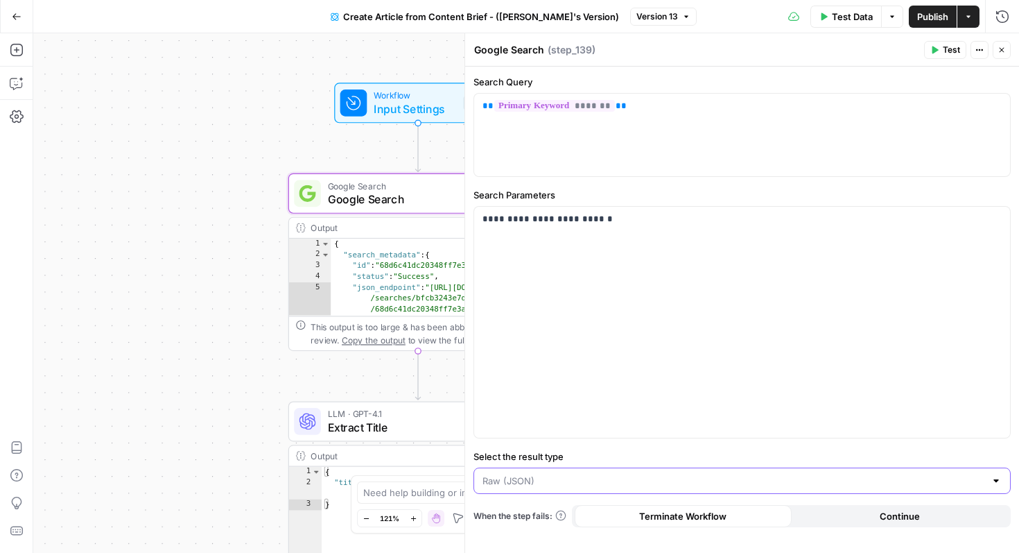
click at [615, 476] on input "Select the result type" at bounding box center [734, 481] width 503 height 14
click at [997, 483] on div at bounding box center [996, 481] width 11 height 14
type input "Raw (JSON)"
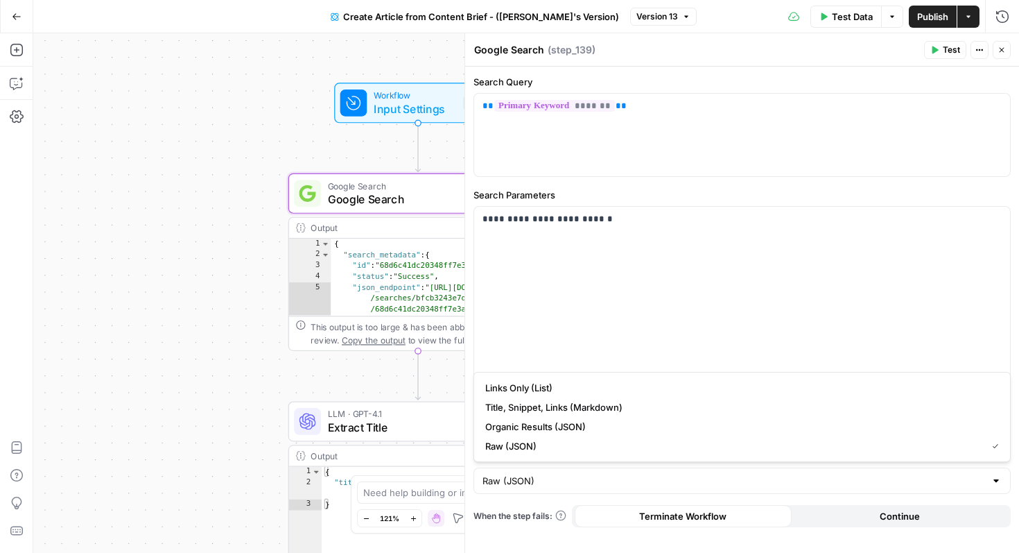
click at [110, 319] on div "**********" at bounding box center [526, 292] width 986 height 519
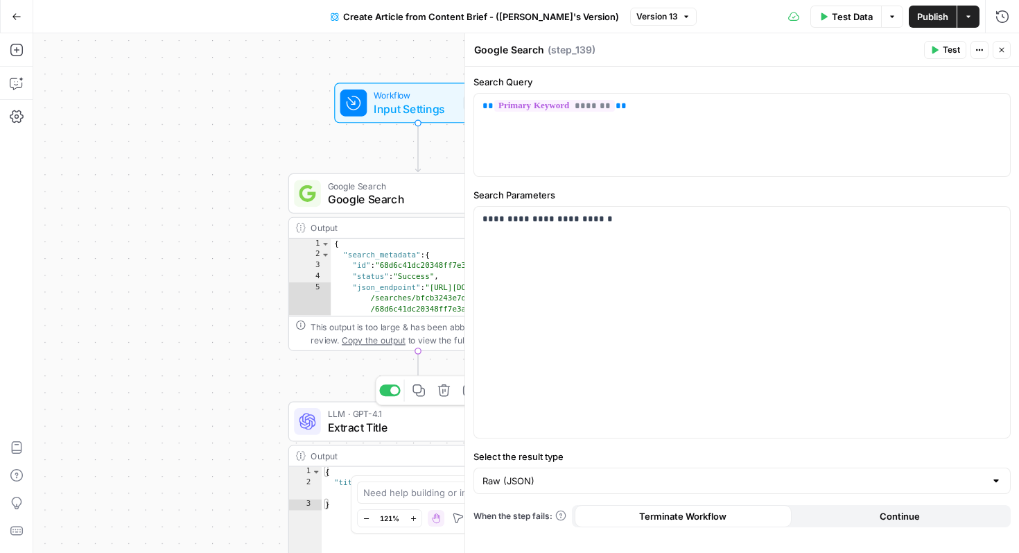
click at [345, 432] on span "Extract Title" at bounding box center [411, 427] width 166 height 17
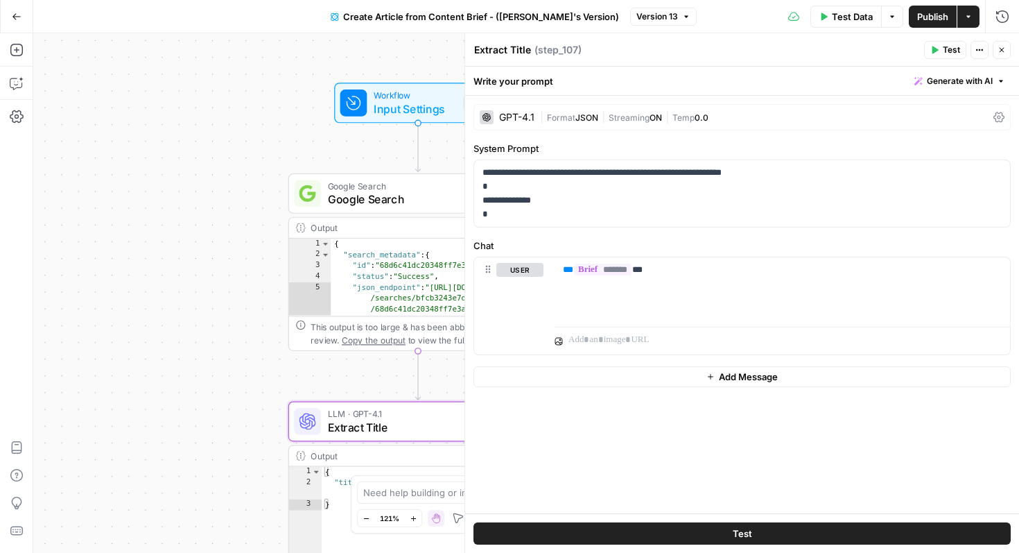
click at [371, 67] on div "**********" at bounding box center [526, 292] width 986 height 519
click at [843, 20] on span "Test Data" at bounding box center [852, 17] width 41 height 14
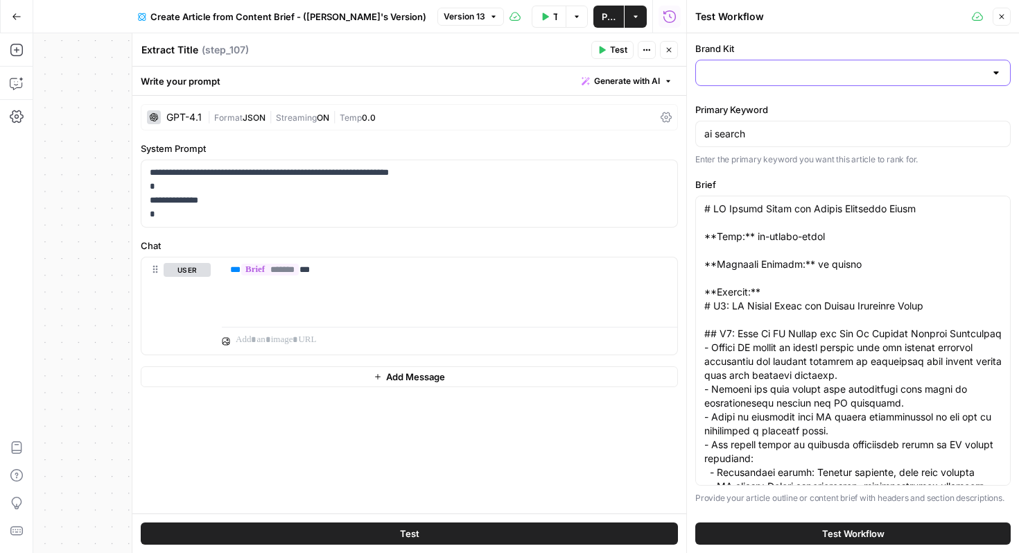
click at [770, 67] on input "Brand Kit" at bounding box center [844, 73] width 281 height 14
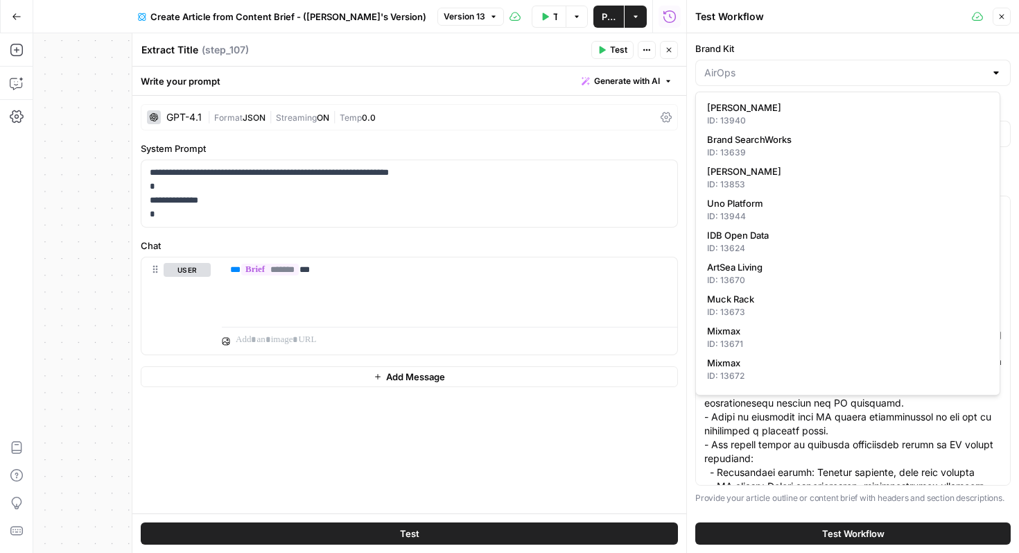
type input "AirOps"
click at [672, 51] on icon "button" at bounding box center [669, 50] width 8 height 8
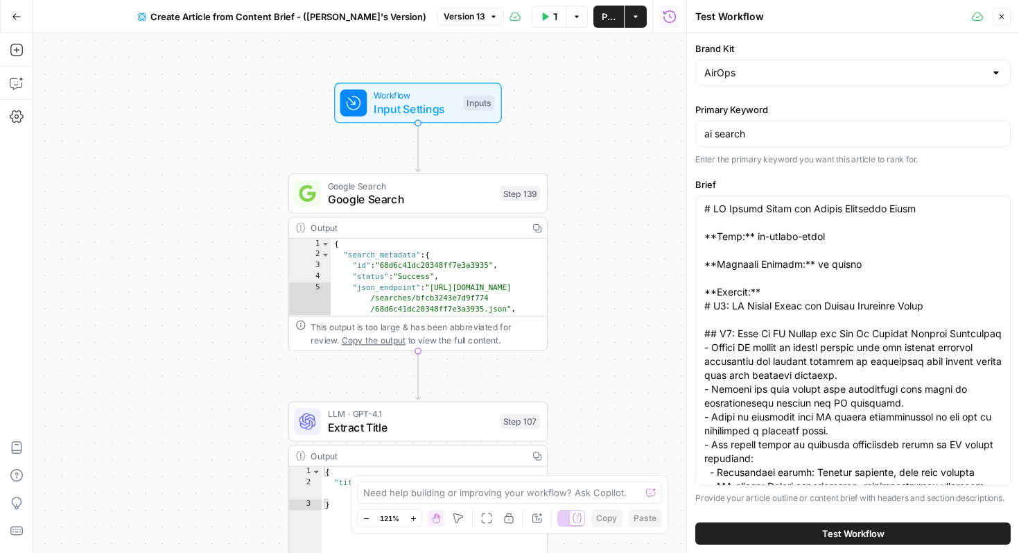
click at [998, 16] on icon "button" at bounding box center [1002, 16] width 8 height 8
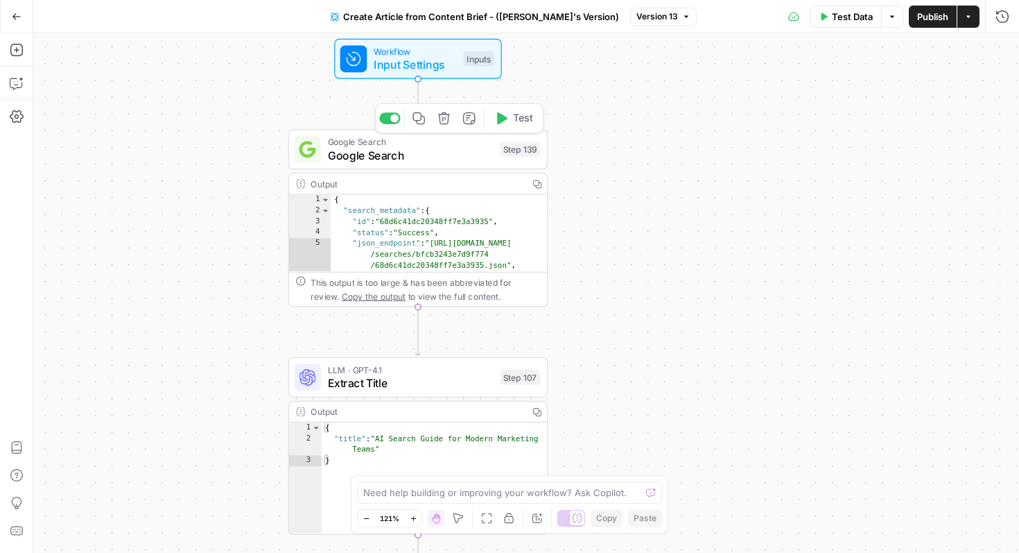
click at [441, 155] on span "Google Search" at bounding box center [411, 155] width 166 height 17
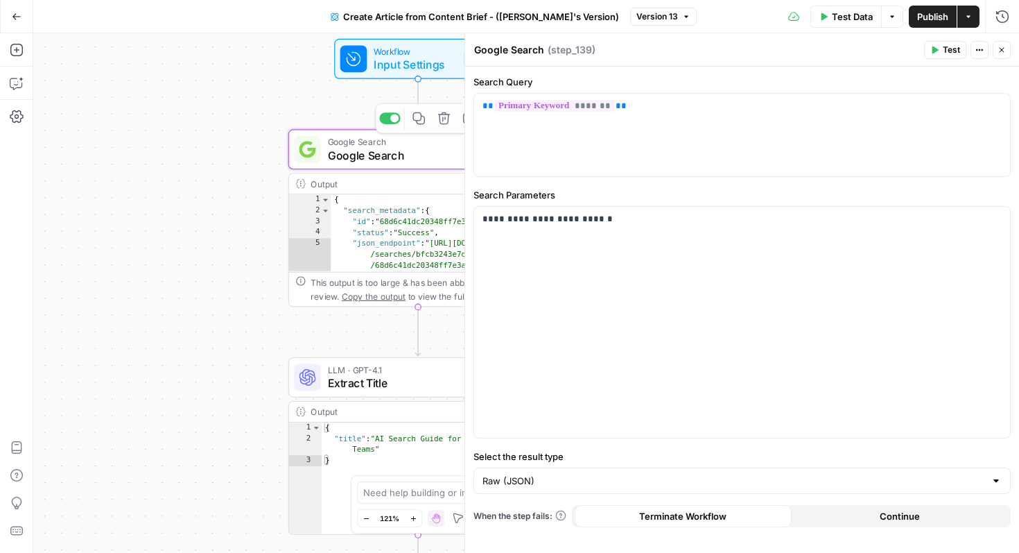
click at [380, 67] on span "Input Settings" at bounding box center [415, 64] width 83 height 17
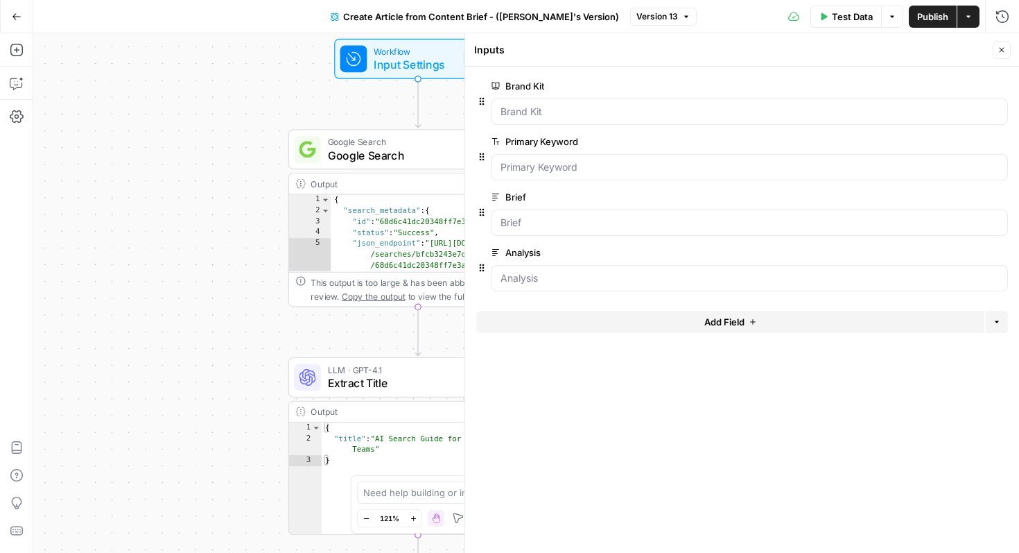
click at [690, 103] on div at bounding box center [750, 111] width 517 height 26
click at [682, 111] on Kit "Brand Kit" at bounding box center [750, 112] width 499 height 14
click at [994, 105] on Kit "Brand Kit" at bounding box center [750, 112] width 499 height 14
click at [632, 120] on div at bounding box center [750, 111] width 517 height 26
click at [612, 120] on div at bounding box center [750, 111] width 517 height 26
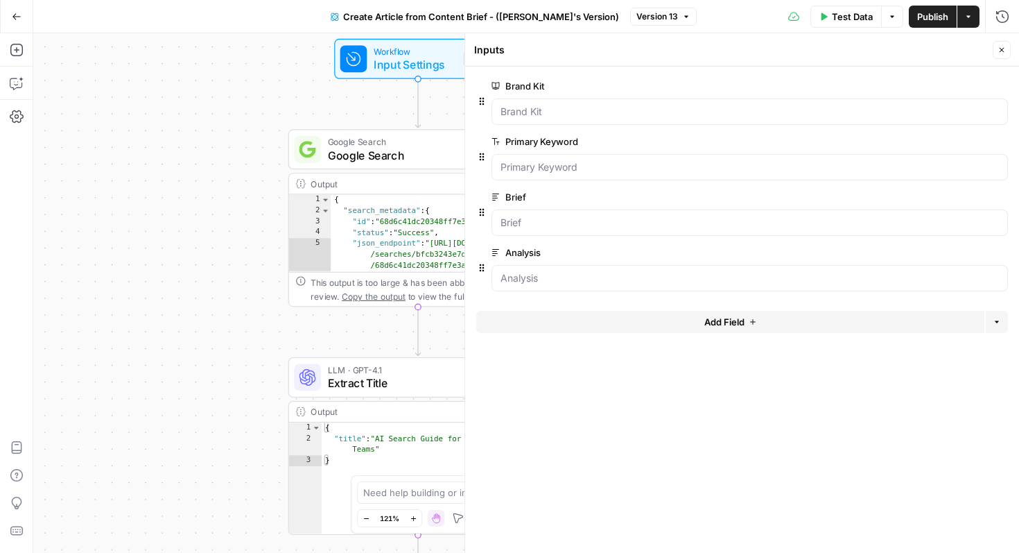
click at [832, 16] on span "Test Data" at bounding box center [852, 17] width 41 height 14
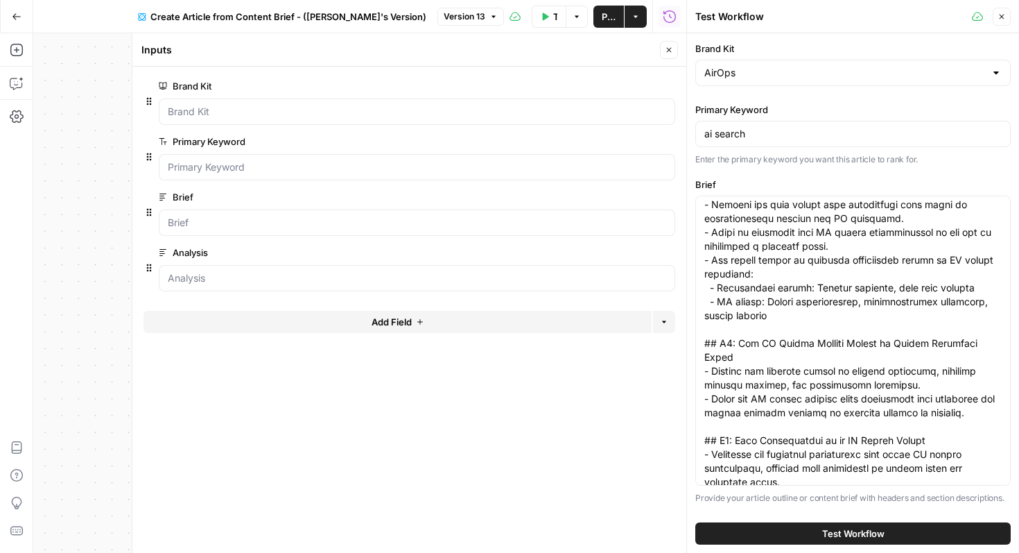
scroll to position [413, 0]
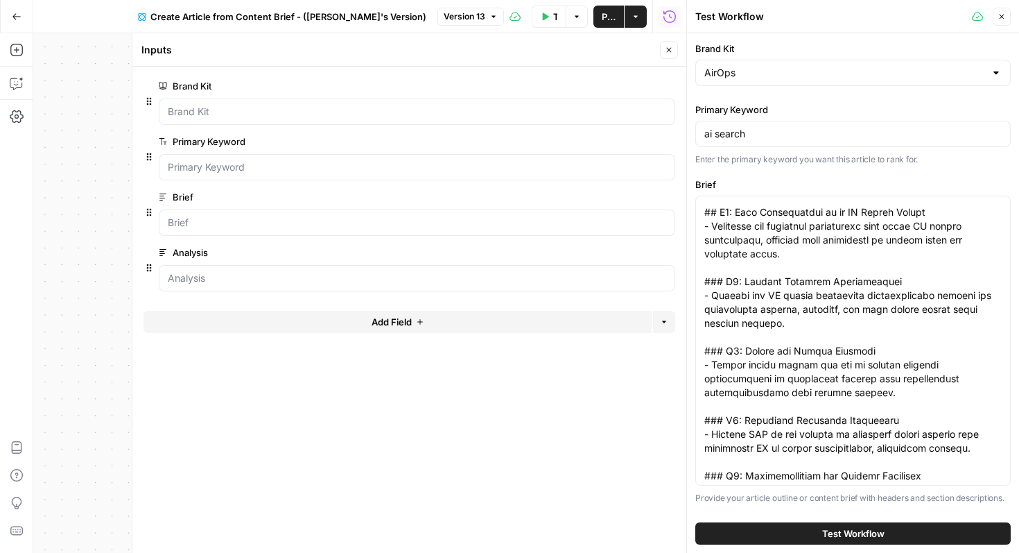
click at [835, 529] on span "Test Workflow" at bounding box center [853, 533] width 62 height 14
click at [822, 528] on span "Test Workflow" at bounding box center [853, 533] width 62 height 14
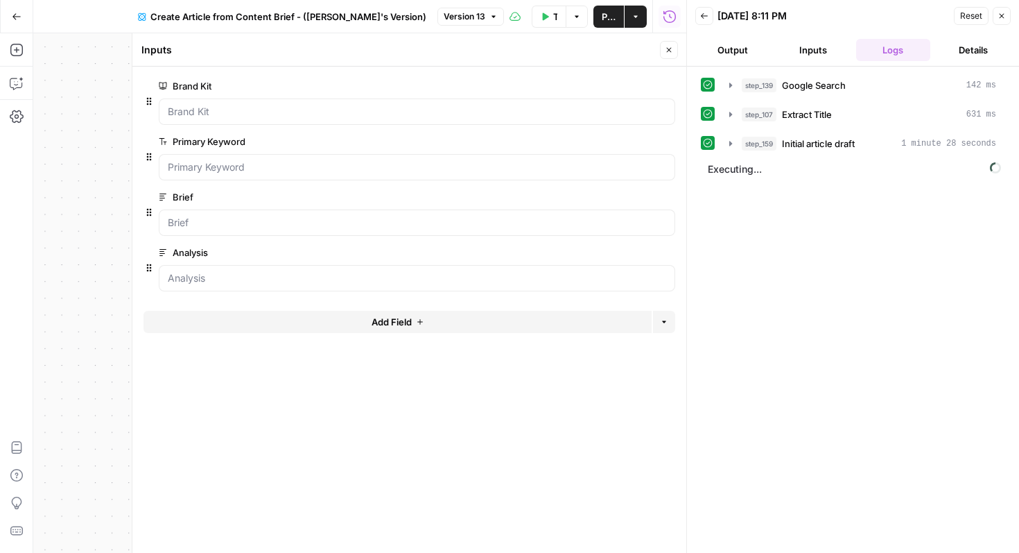
click at [713, 19] on button "Back" at bounding box center [704, 16] width 18 height 18
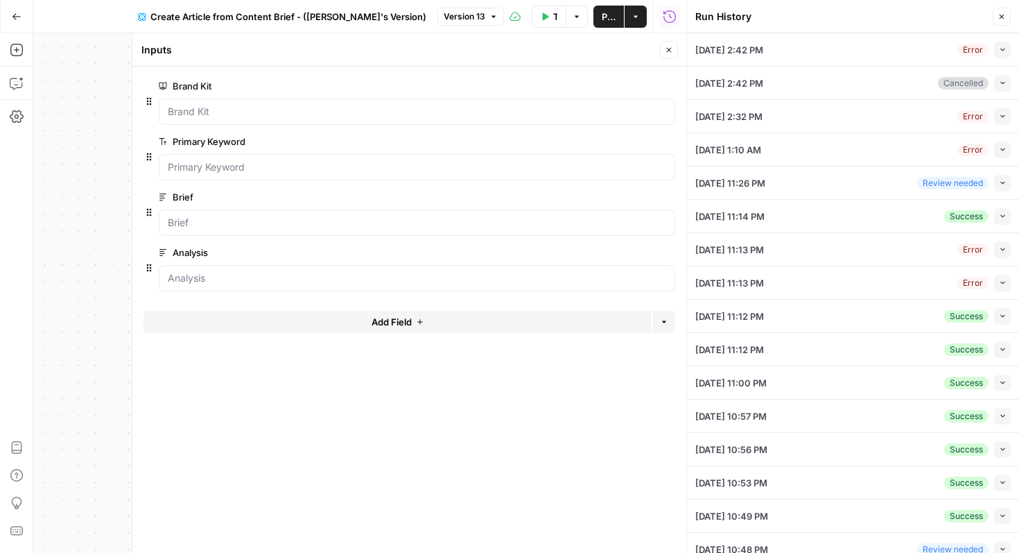
click at [1000, 13] on icon "button" at bounding box center [1002, 16] width 8 height 8
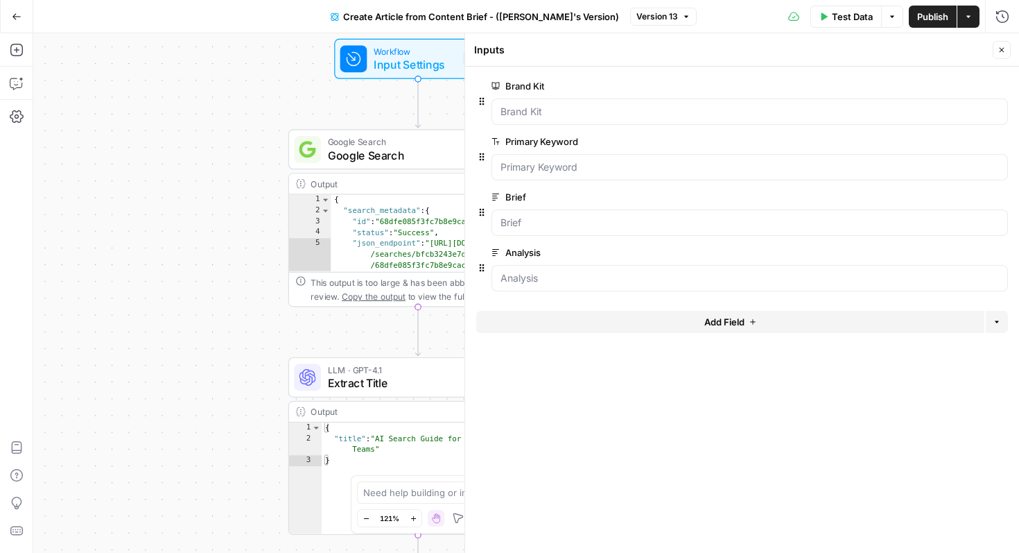
click at [67, 121] on div "**********" at bounding box center [526, 292] width 986 height 519
click at [1001, 49] on icon "button" at bounding box center [1002, 50] width 5 height 5
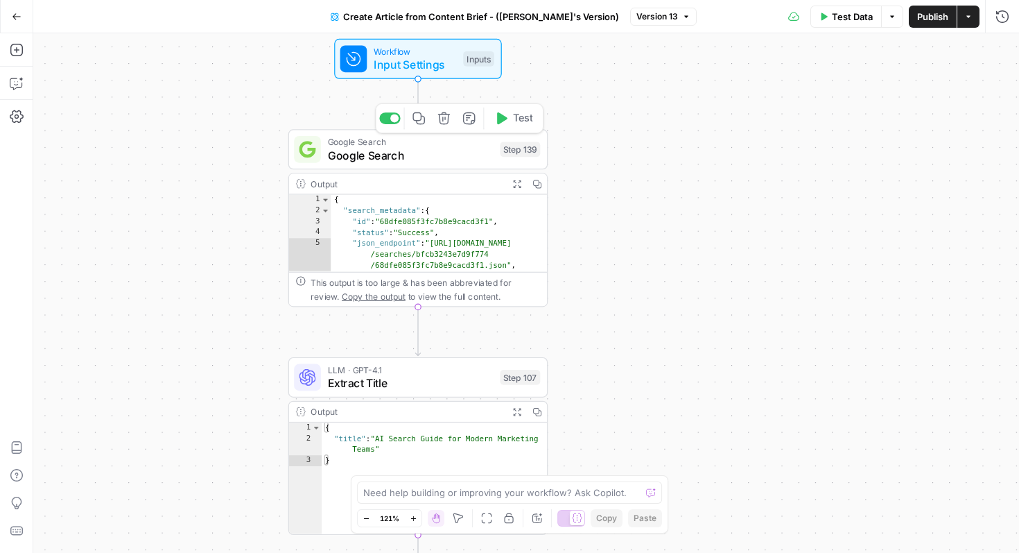
click at [458, 160] on span "Google Search" at bounding box center [411, 155] width 166 height 17
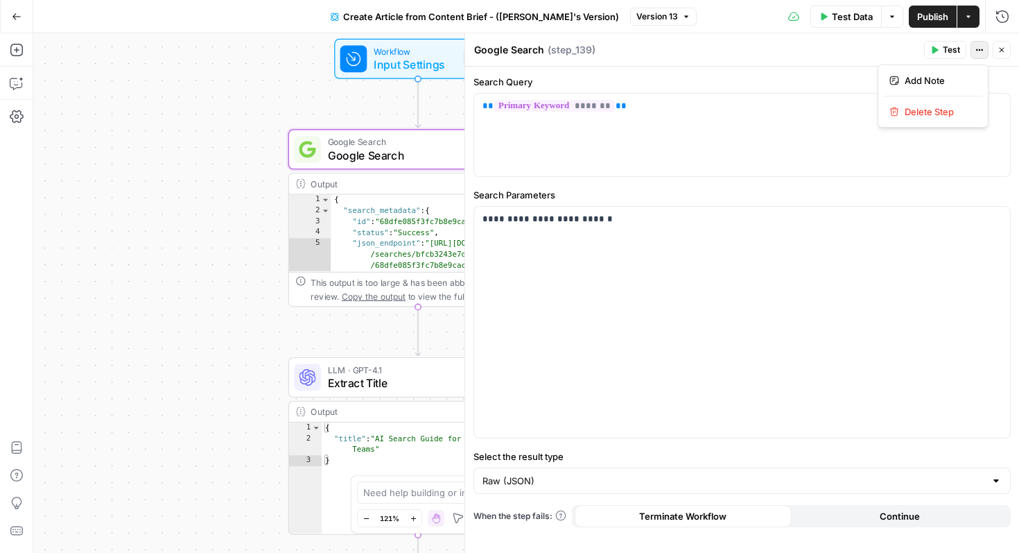
click at [978, 54] on button "Actions" at bounding box center [980, 50] width 18 height 18
click at [757, 143] on div "** ******* **" at bounding box center [742, 135] width 536 height 83
click at [881, 25] on button "Options" at bounding box center [892, 17] width 22 height 22
click at [863, 73] on span "View Last Test" at bounding box center [853, 69] width 61 height 14
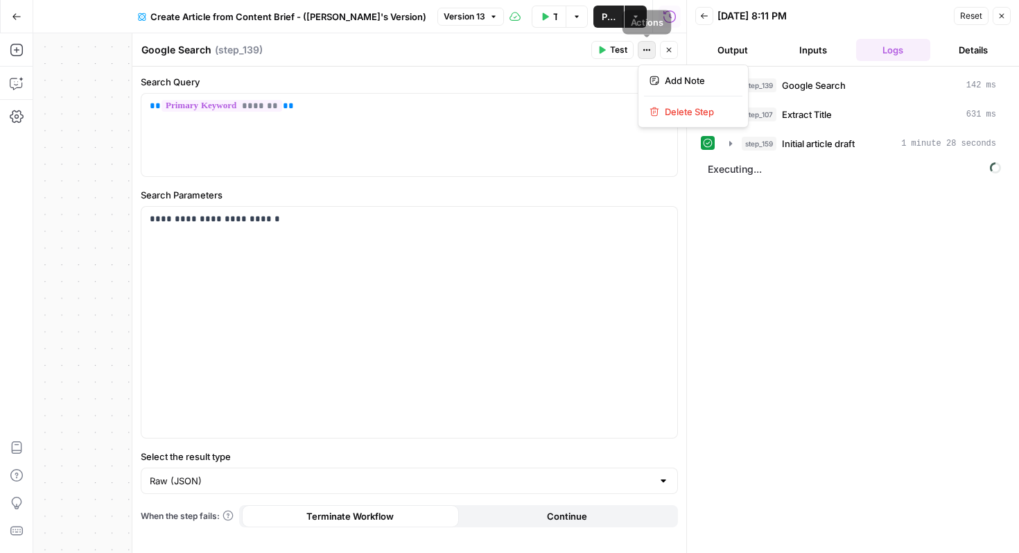
click at [645, 49] on icon "button" at bounding box center [647, 50] width 8 height 8
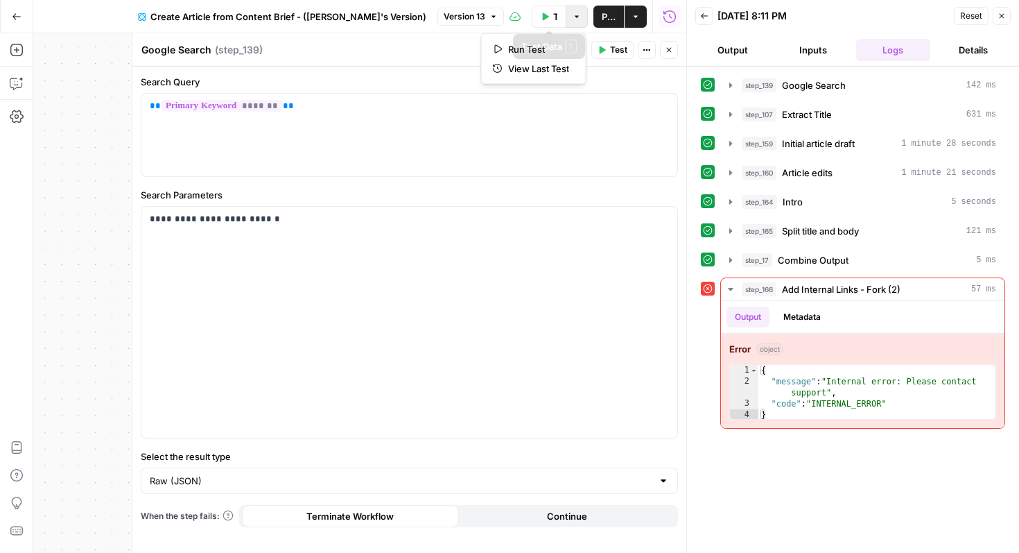
click at [576, 15] on icon "button" at bounding box center [577, 16] width 8 height 8
click at [829, 78] on span "Google Search" at bounding box center [814, 85] width 64 height 14
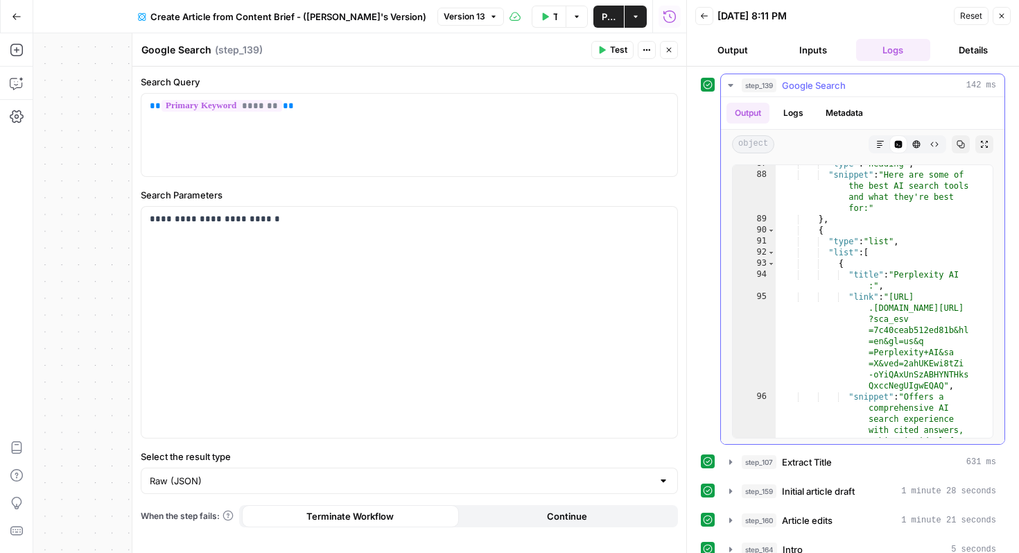
scroll to position [1151, 0]
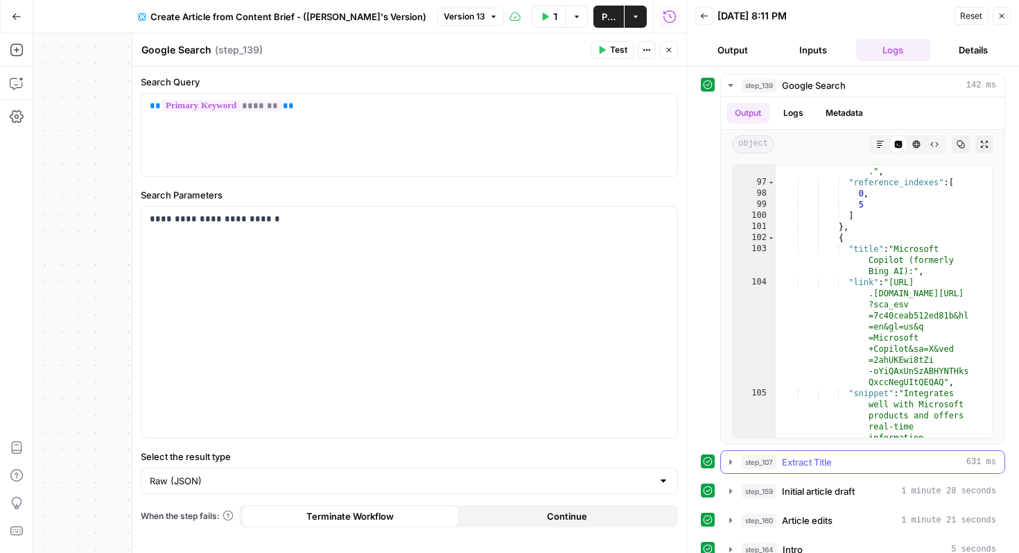
click at [825, 460] on span "Extract Title" at bounding box center [807, 462] width 50 height 14
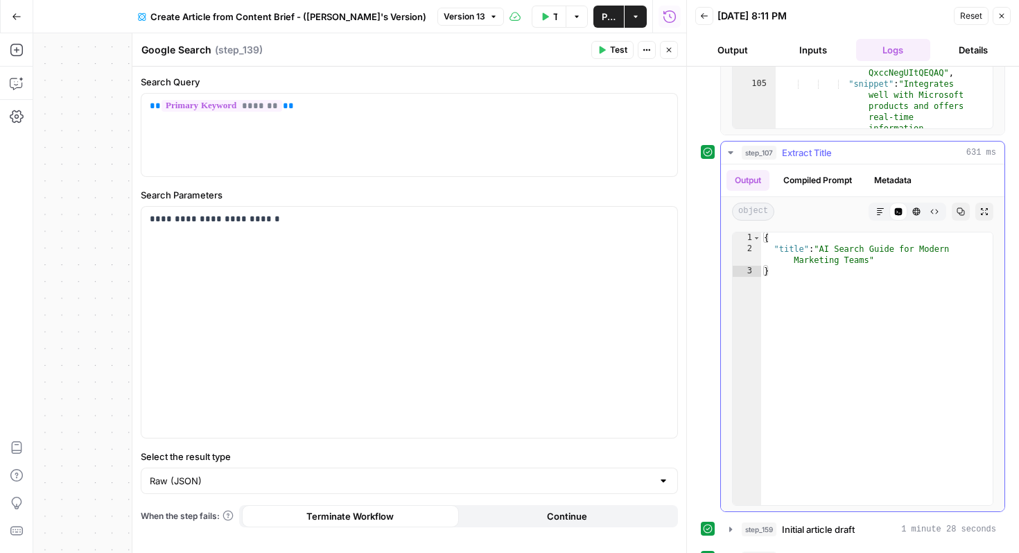
scroll to position [377, 0]
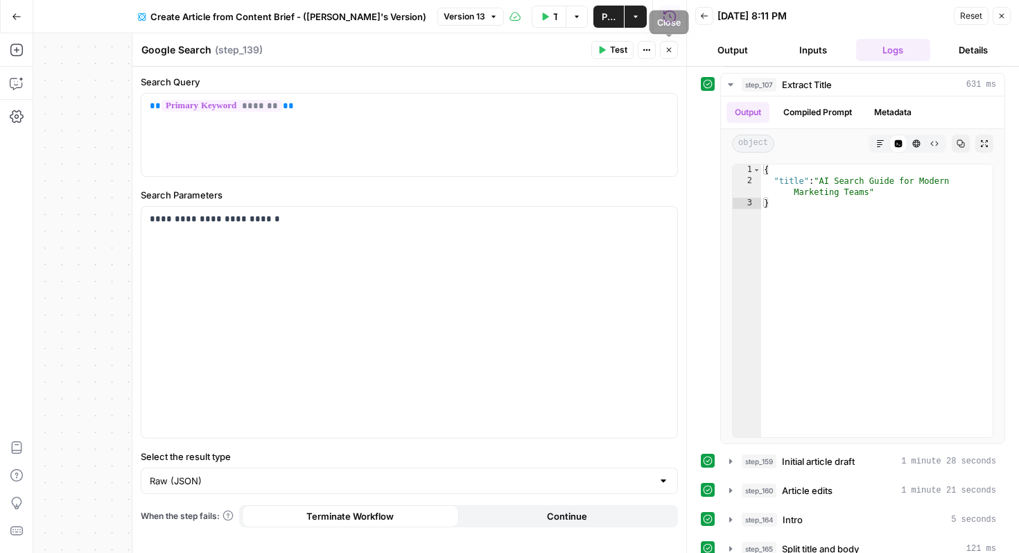
click at [673, 46] on icon "button" at bounding box center [669, 50] width 8 height 8
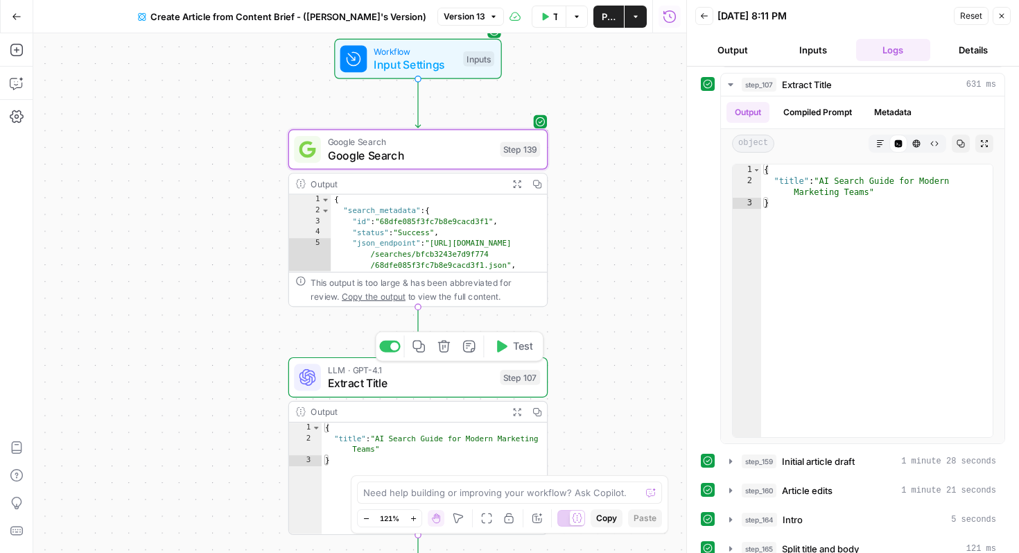
click at [414, 395] on div "LLM · GPT-4.1 Extract Title Step 107 Copy step Delete step Add Note Test" at bounding box center [418, 377] width 260 height 40
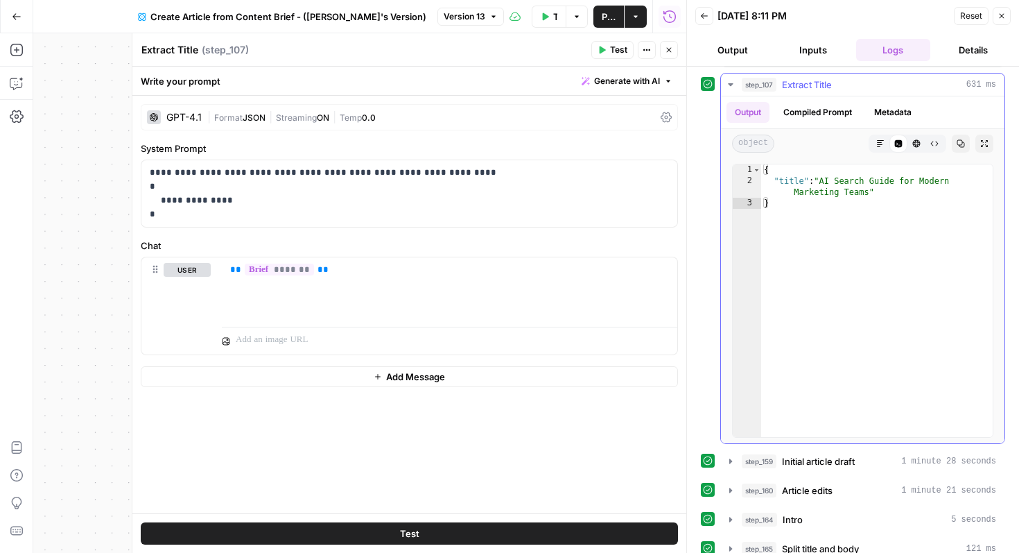
click at [812, 121] on button "Compiled Prompt" at bounding box center [817, 112] width 85 height 21
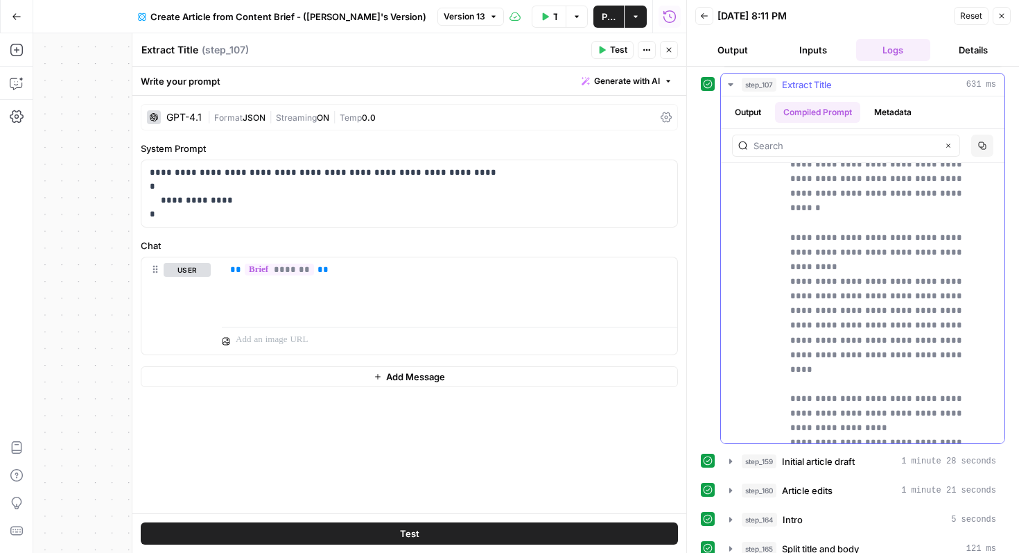
scroll to position [4271, 0]
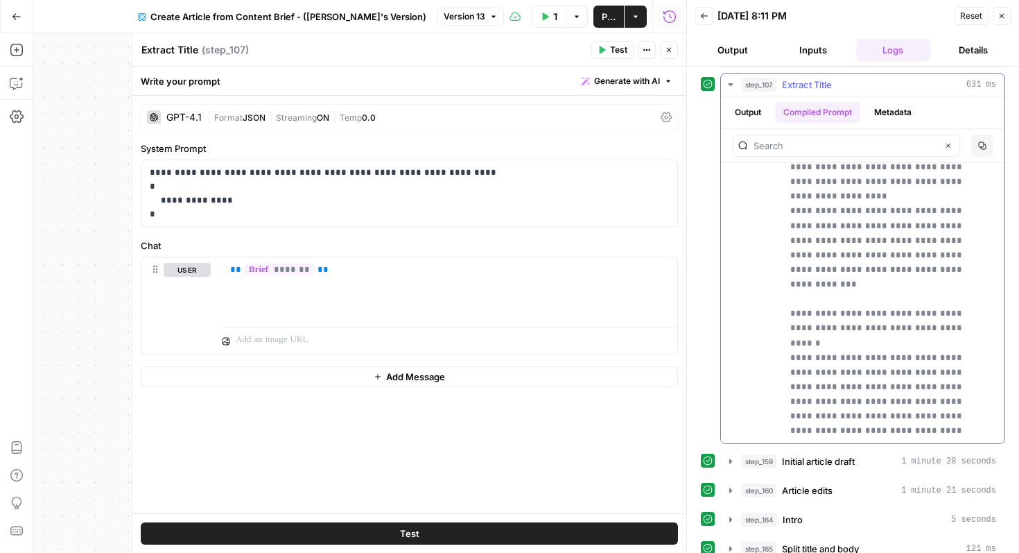
click at [739, 107] on button "Output" at bounding box center [748, 112] width 43 height 21
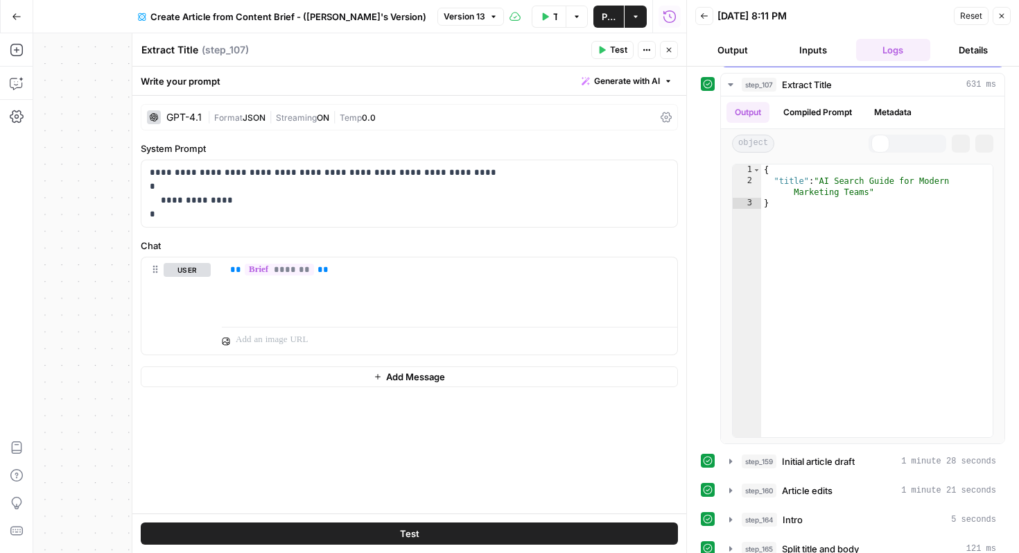
scroll to position [377, 0]
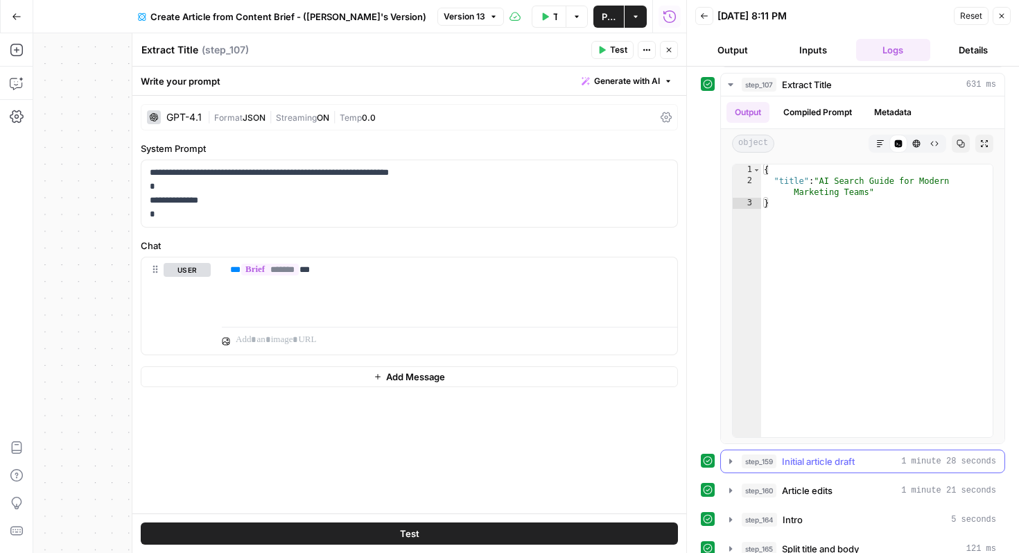
click at [818, 465] on span "Initial article draft" at bounding box center [818, 461] width 73 height 14
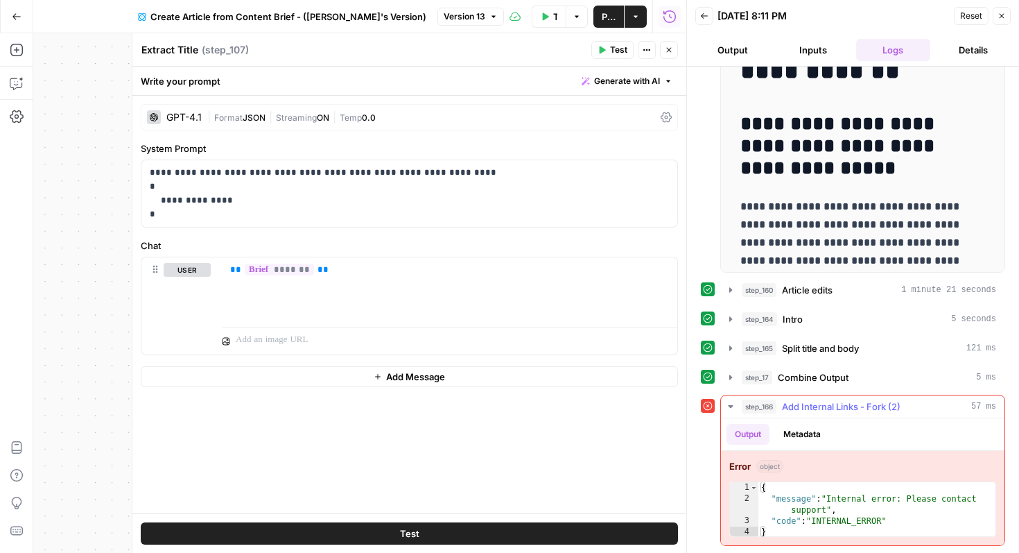
scroll to position [703, 0]
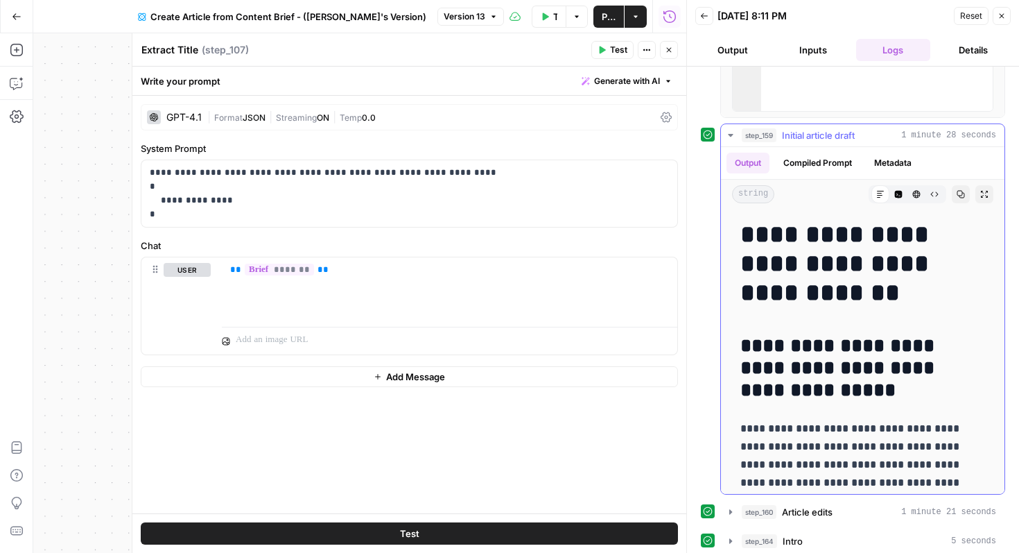
click at [829, 166] on button "Compiled Prompt" at bounding box center [817, 163] width 85 height 21
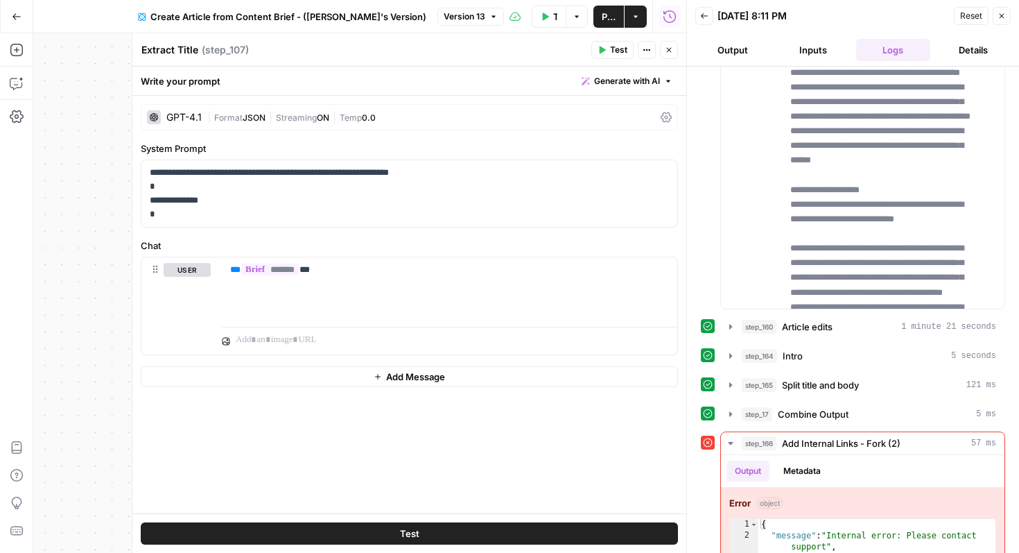
scroll to position [925, 0]
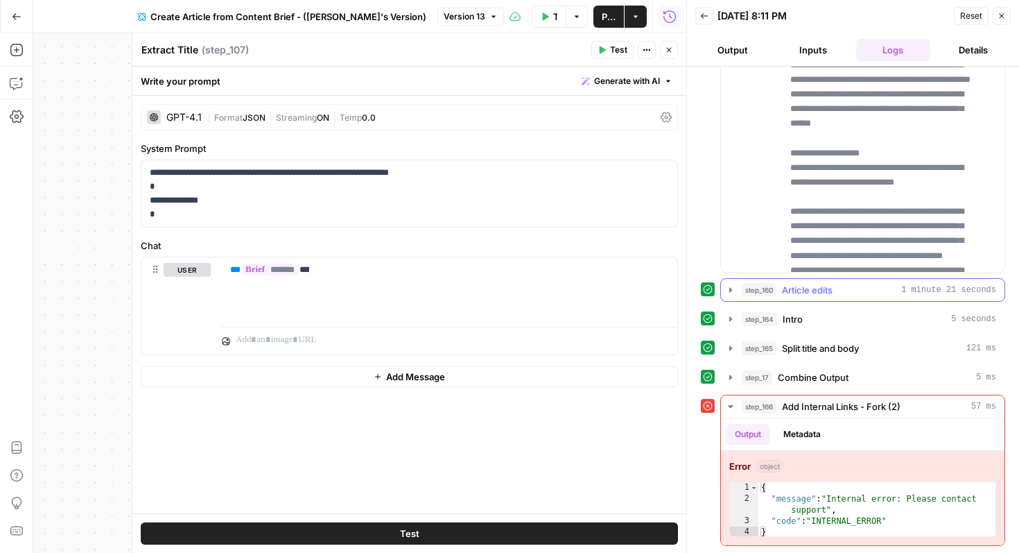
click at [833, 293] on span "Article edits" at bounding box center [807, 290] width 51 height 14
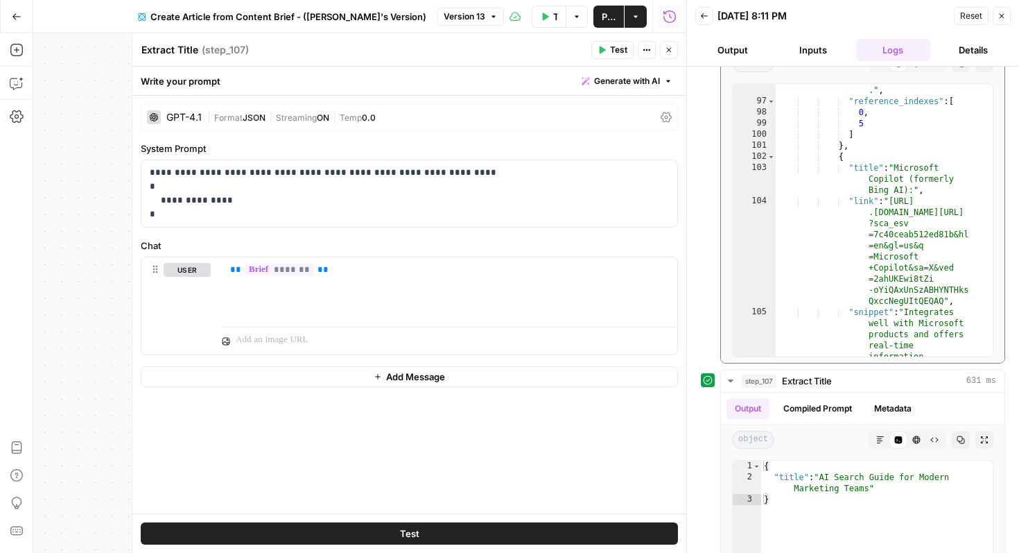
scroll to position [0, 0]
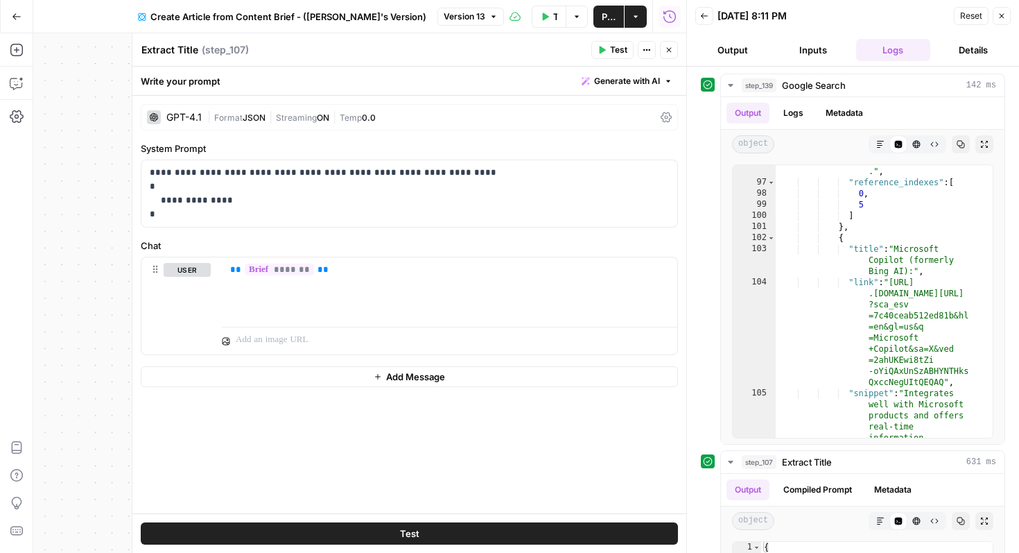
click at [794, 44] on button "Inputs" at bounding box center [813, 50] width 75 height 22
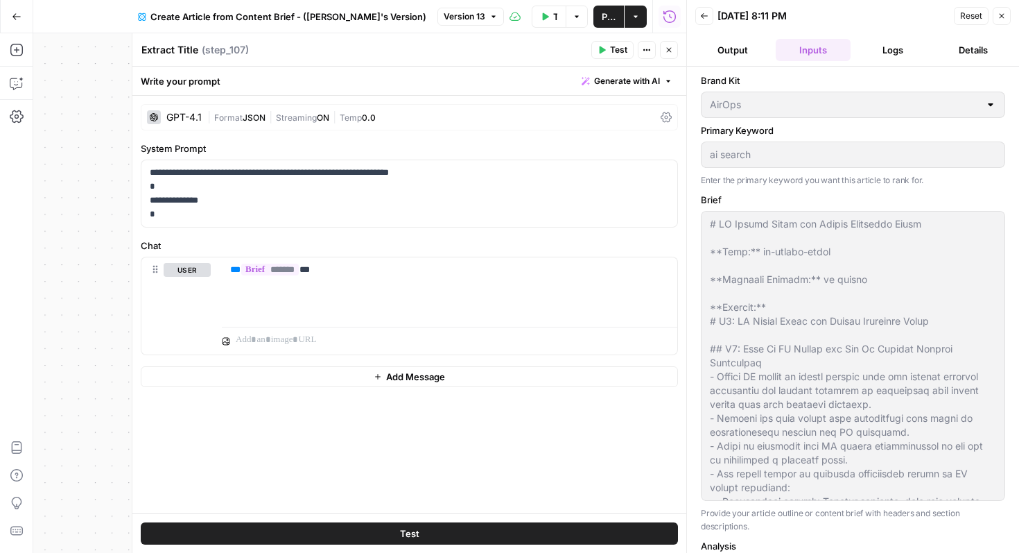
click at [883, 56] on button "Logs" at bounding box center [893, 50] width 75 height 22
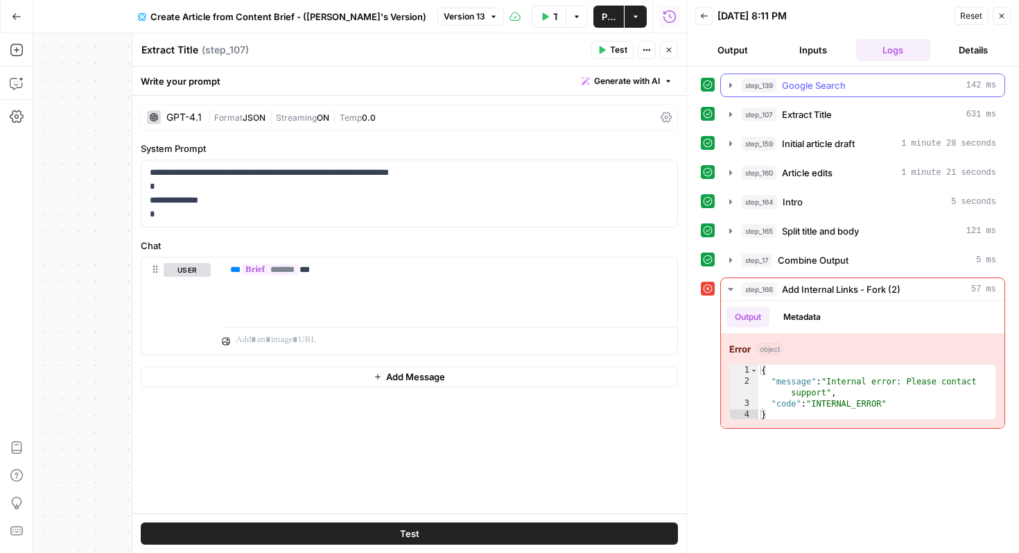
click at [833, 90] on span "Google Search" at bounding box center [814, 85] width 64 height 14
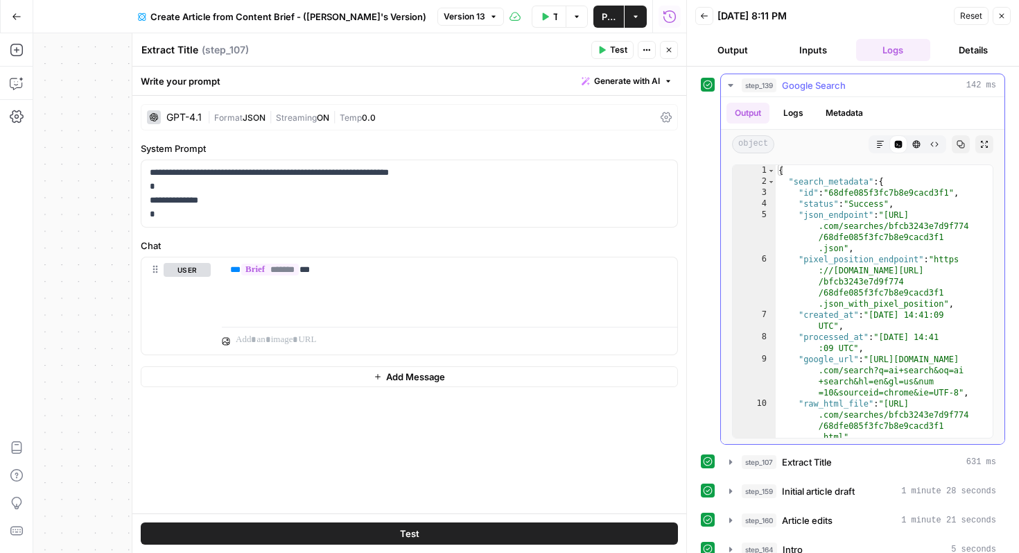
scroll to position [178, 0]
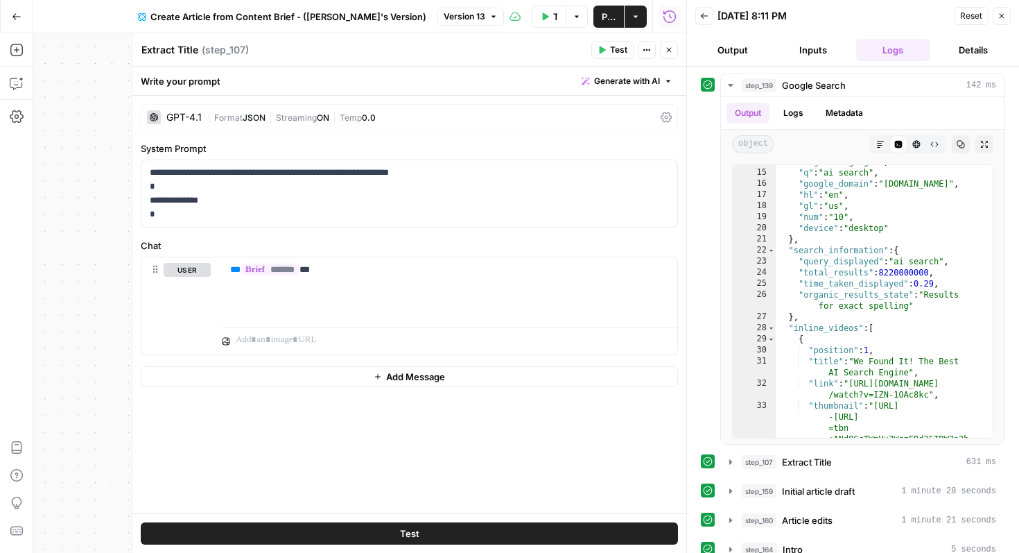
click at [819, 456] on span "Extract Title" at bounding box center [807, 462] width 50 height 14
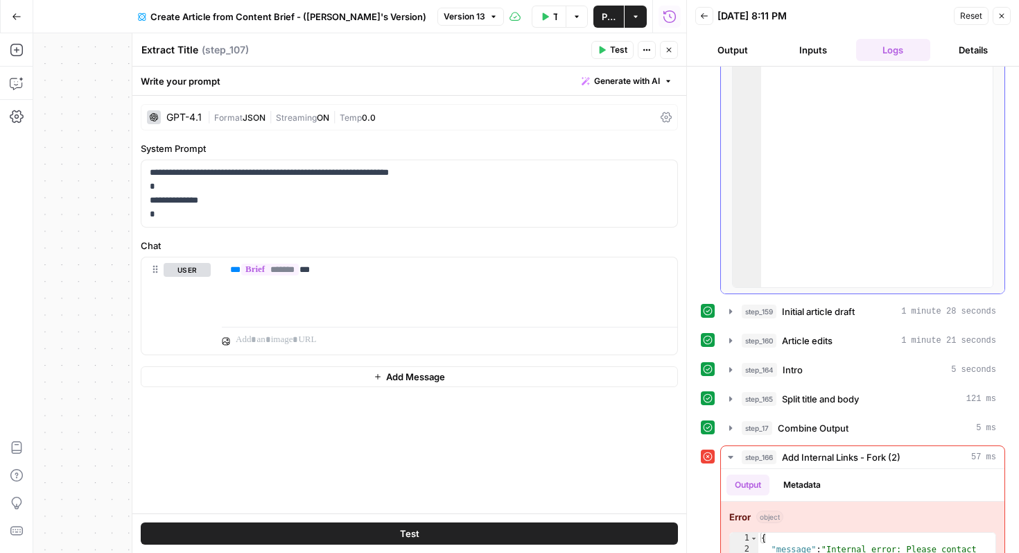
scroll to position [578, 0]
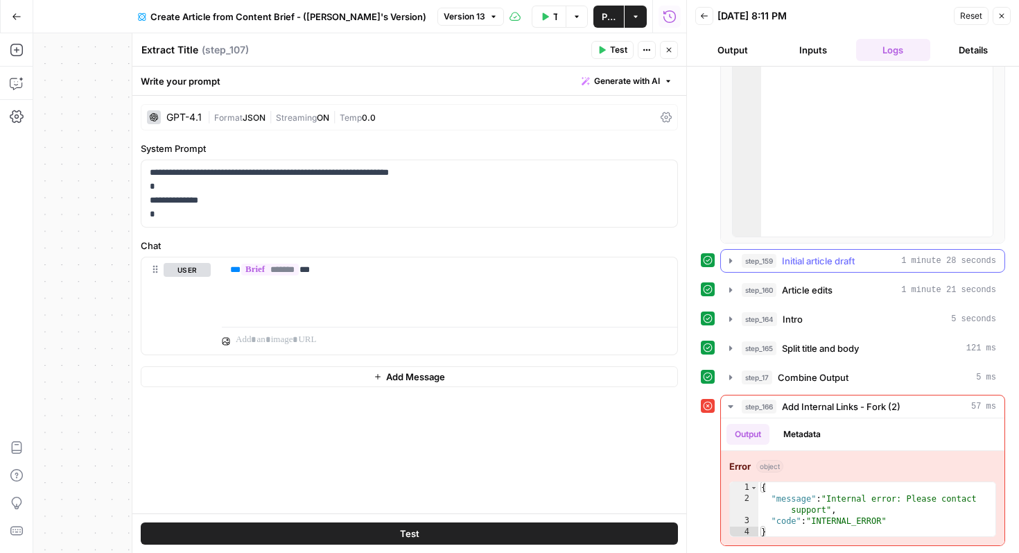
click at [804, 251] on button "step_159 Initial article draft 1 minute 28 seconds" at bounding box center [863, 261] width 284 height 22
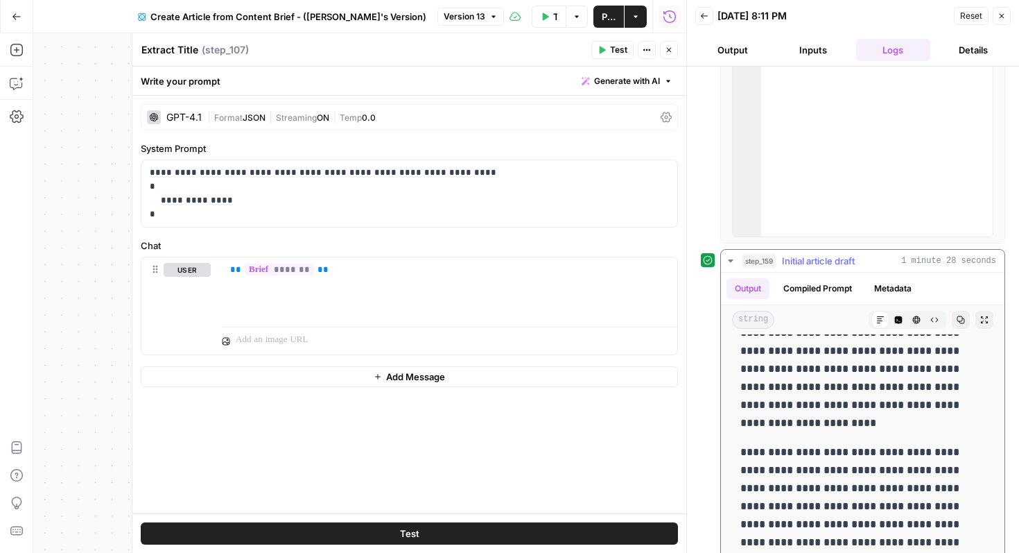
scroll to position [1048, 0]
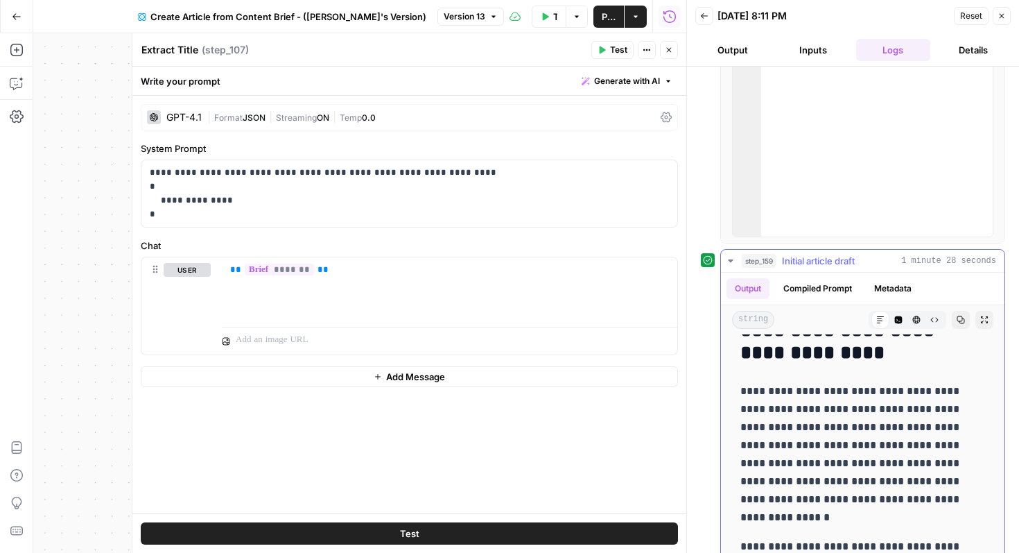
click at [838, 284] on button "Compiled Prompt" at bounding box center [817, 288] width 85 height 21
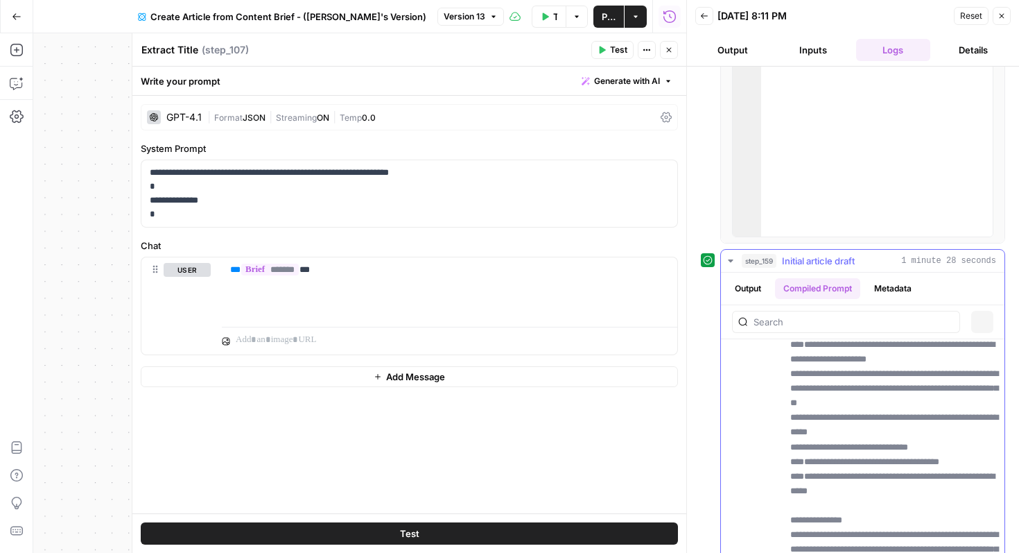
scroll to position [0, 0]
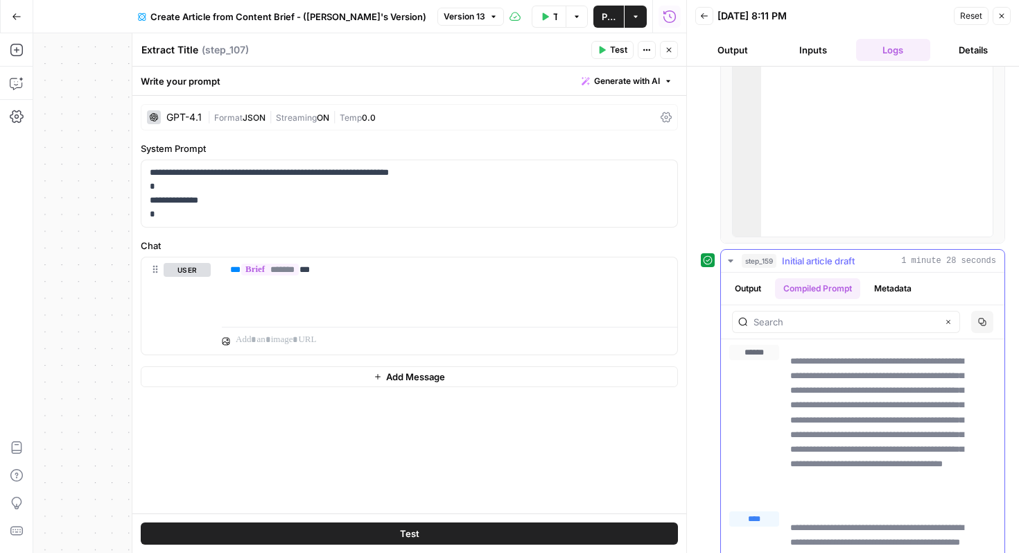
click at [754, 280] on button "Output" at bounding box center [748, 288] width 43 height 21
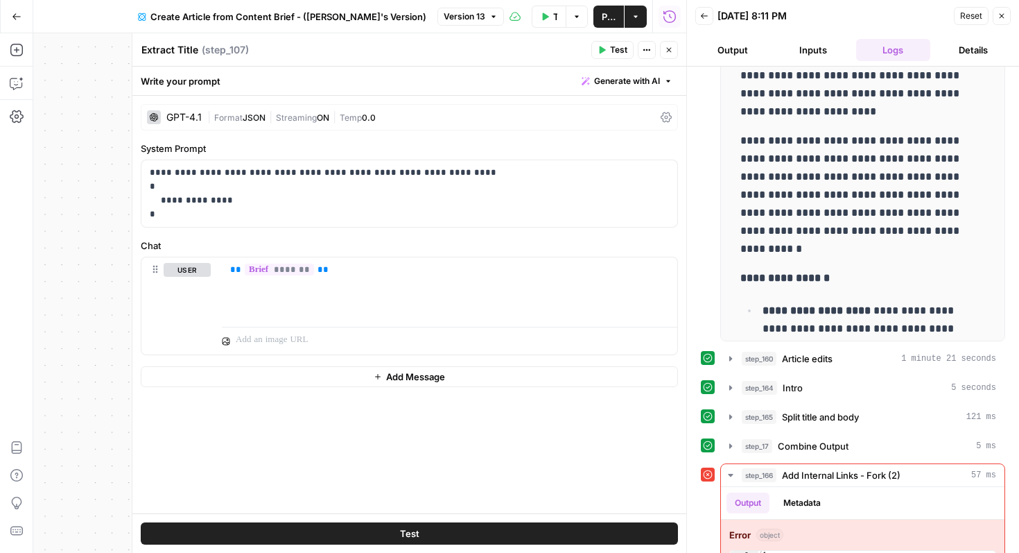
scroll to position [925, 0]
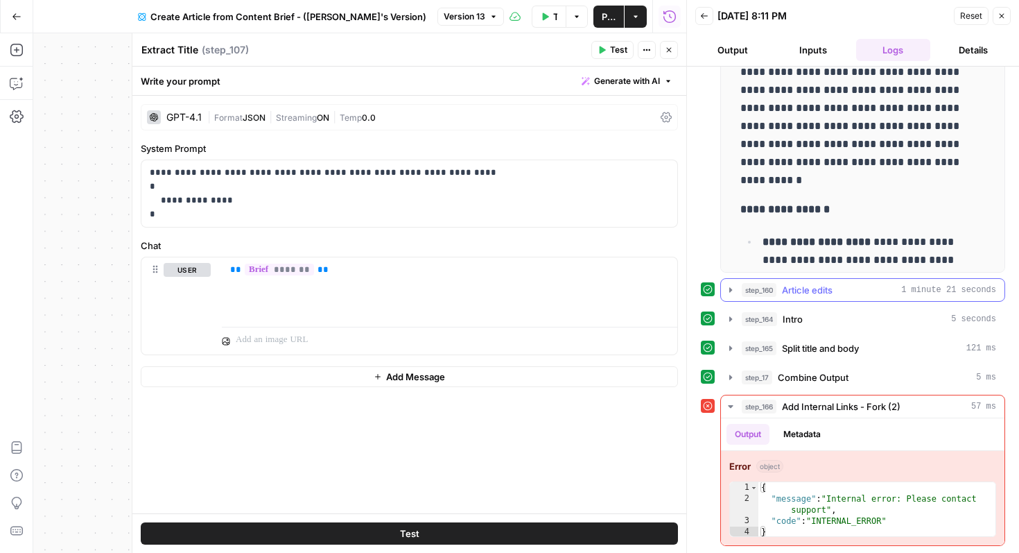
click at [820, 286] on span "Article edits" at bounding box center [807, 290] width 51 height 14
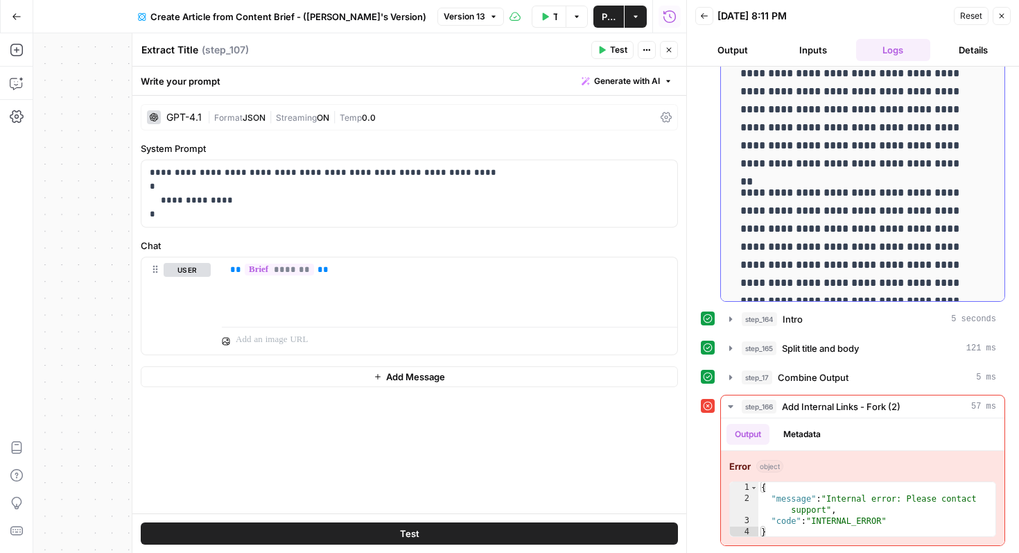
scroll to position [237, 0]
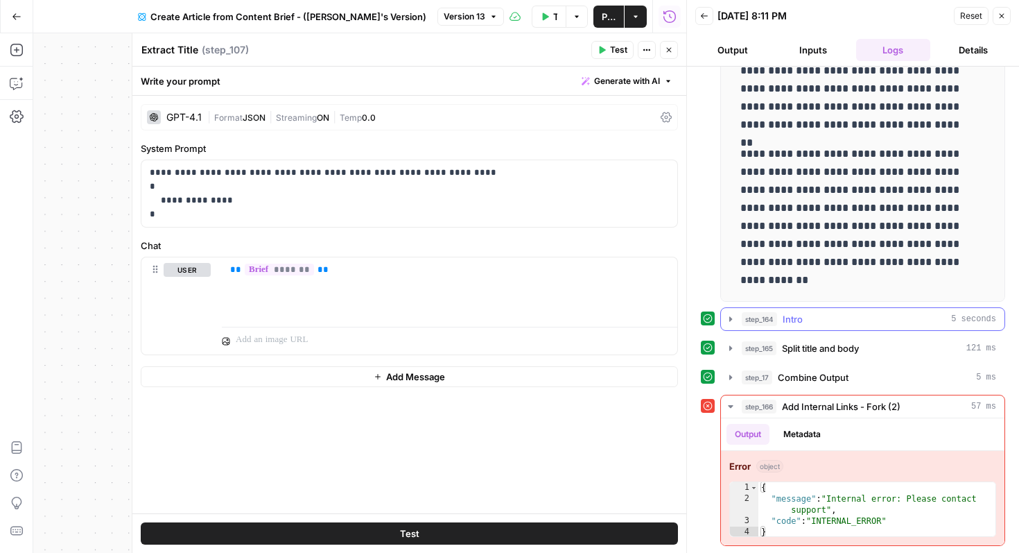
click at [799, 327] on button "step_164 Intro 5 seconds" at bounding box center [863, 319] width 284 height 22
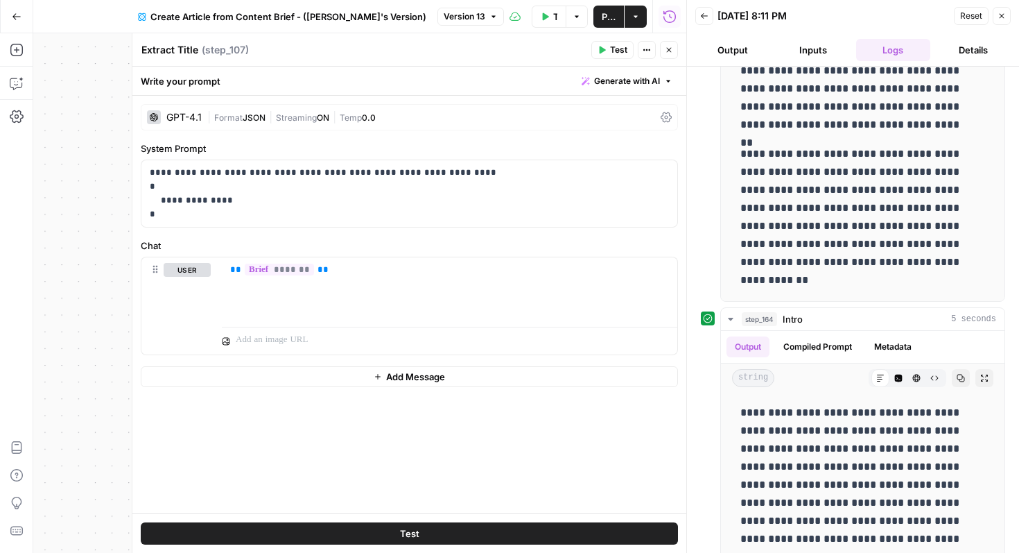
click at [996, 19] on button "Close" at bounding box center [1002, 16] width 18 height 18
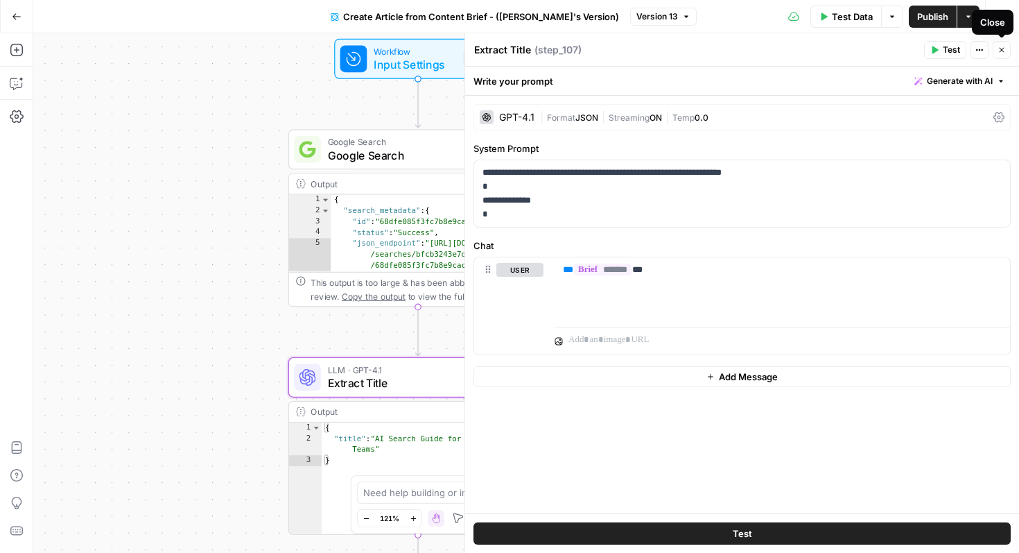
click at [998, 53] on icon "button" at bounding box center [1002, 50] width 8 height 8
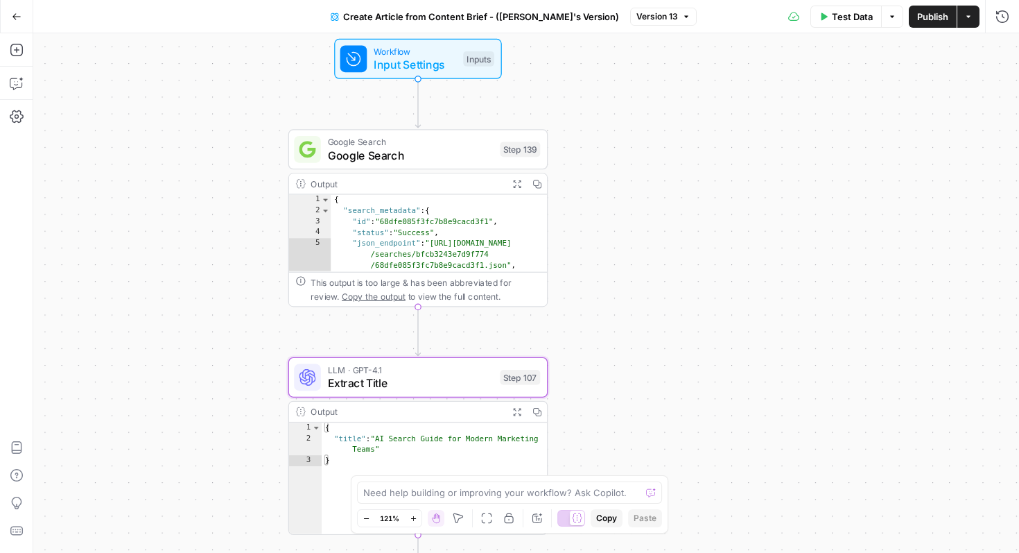
click at [458, 382] on span "Extract Title" at bounding box center [411, 382] width 166 height 17
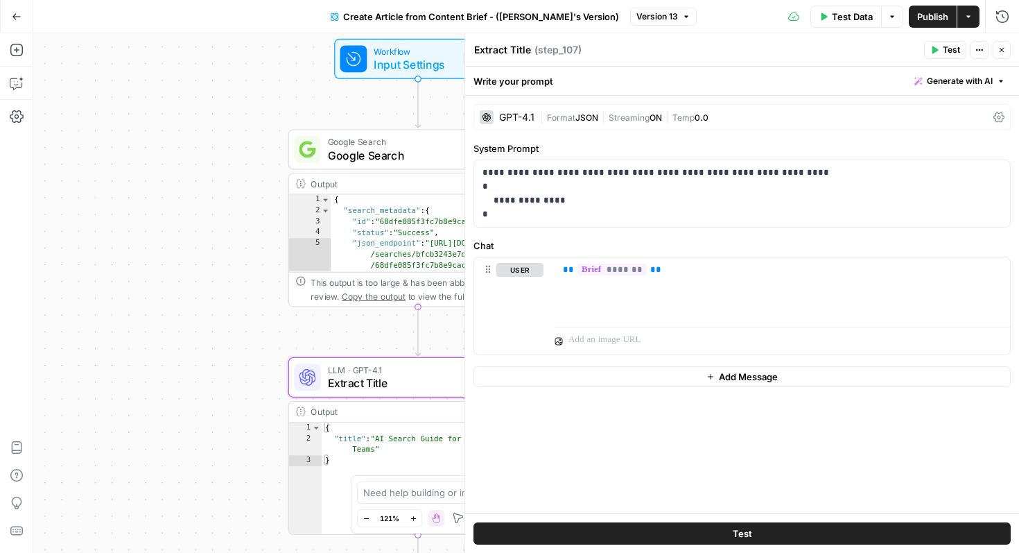
click at [998, 42] on button "Close" at bounding box center [1002, 50] width 18 height 18
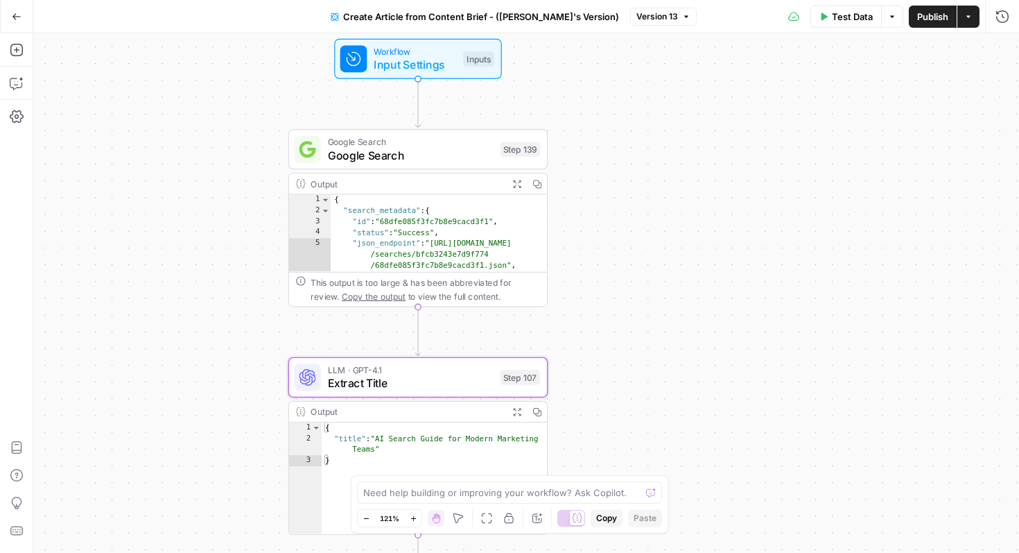
scroll to position [331, 0]
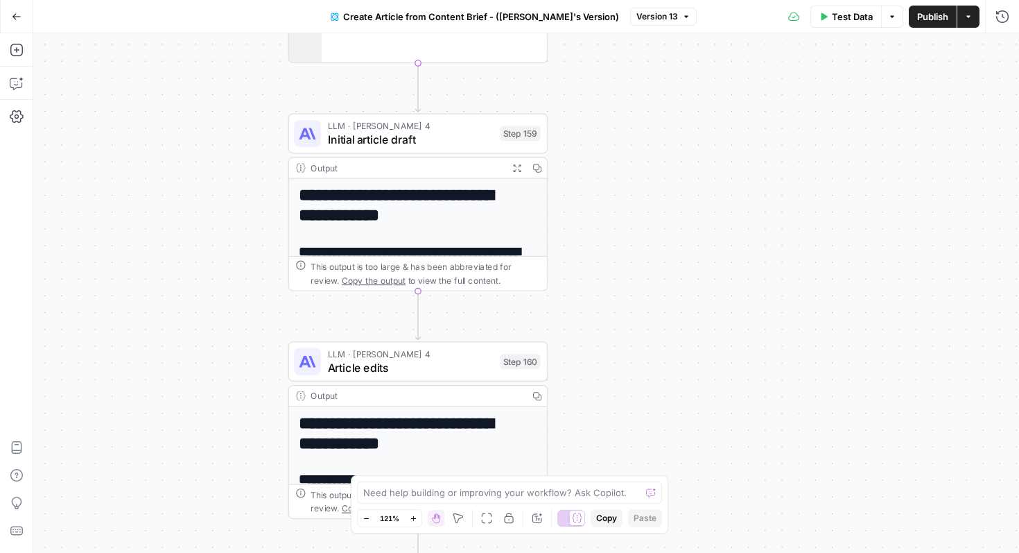
click at [481, 144] on span "Initial article draft" at bounding box center [411, 139] width 166 height 17
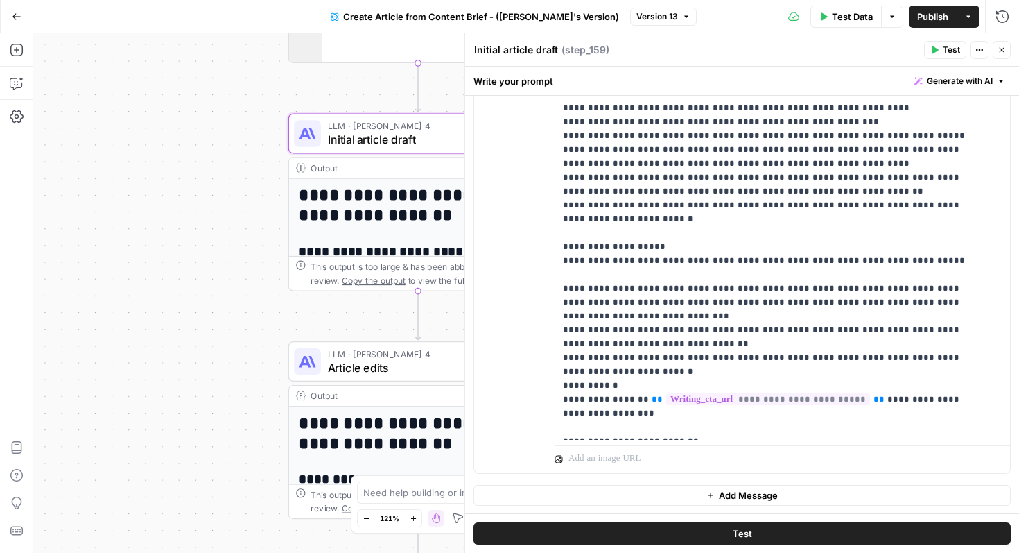
scroll to position [0, 0]
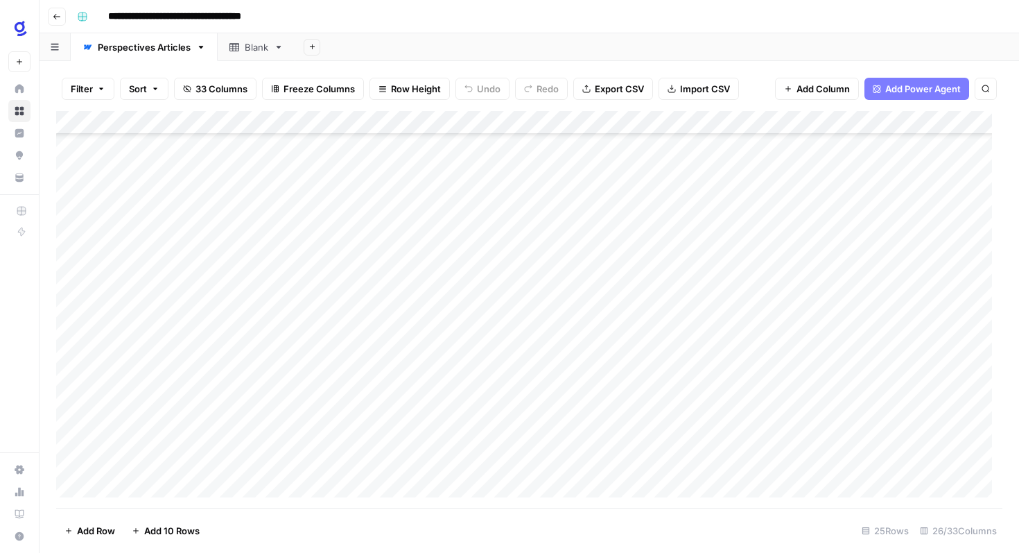
scroll to position [216, 0]
